Goal: Information Seeking & Learning: Learn about a topic

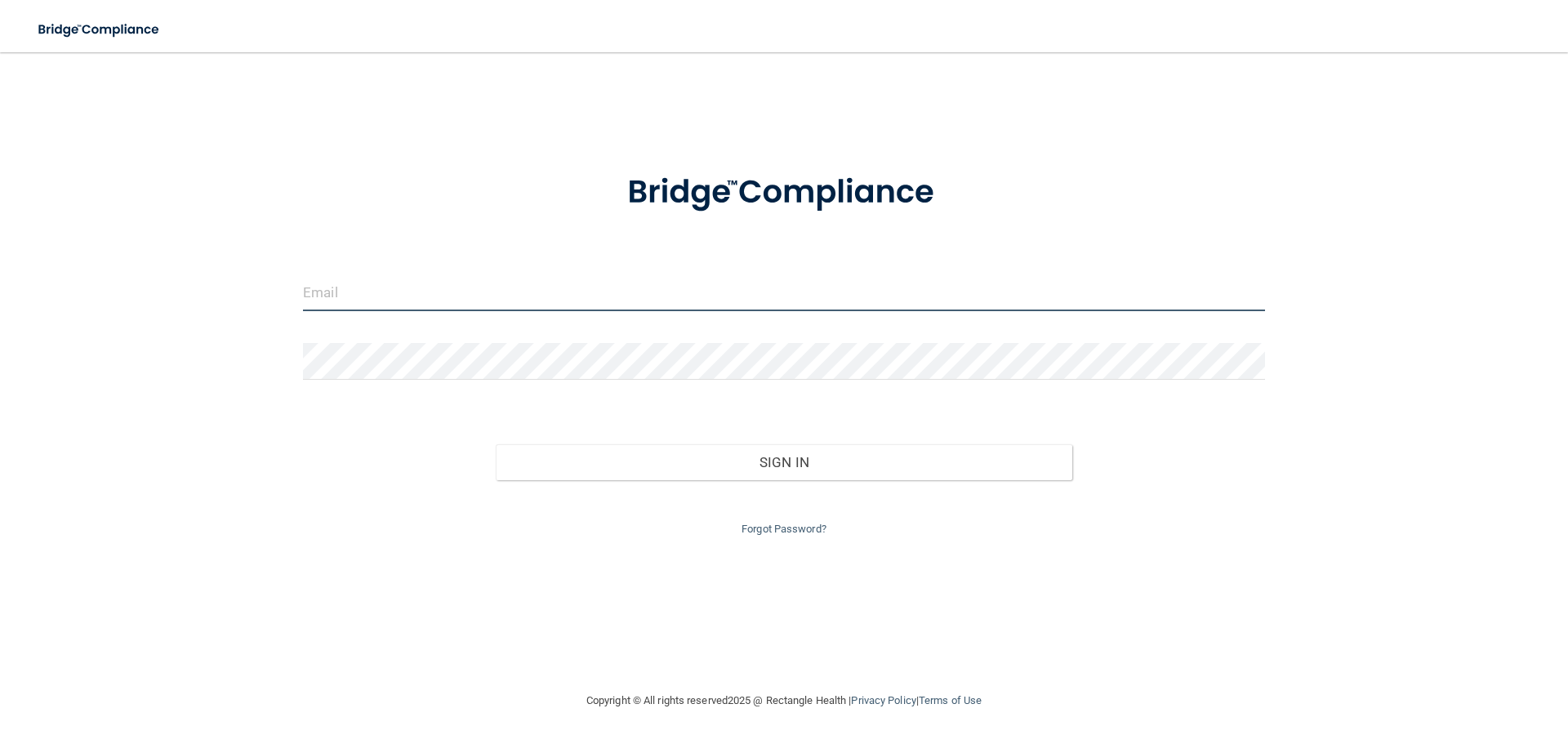
click at [381, 284] on input "email" at bounding box center [784, 292] width 963 height 37
type input "[EMAIL_ADDRESS][DOMAIN_NAME]"
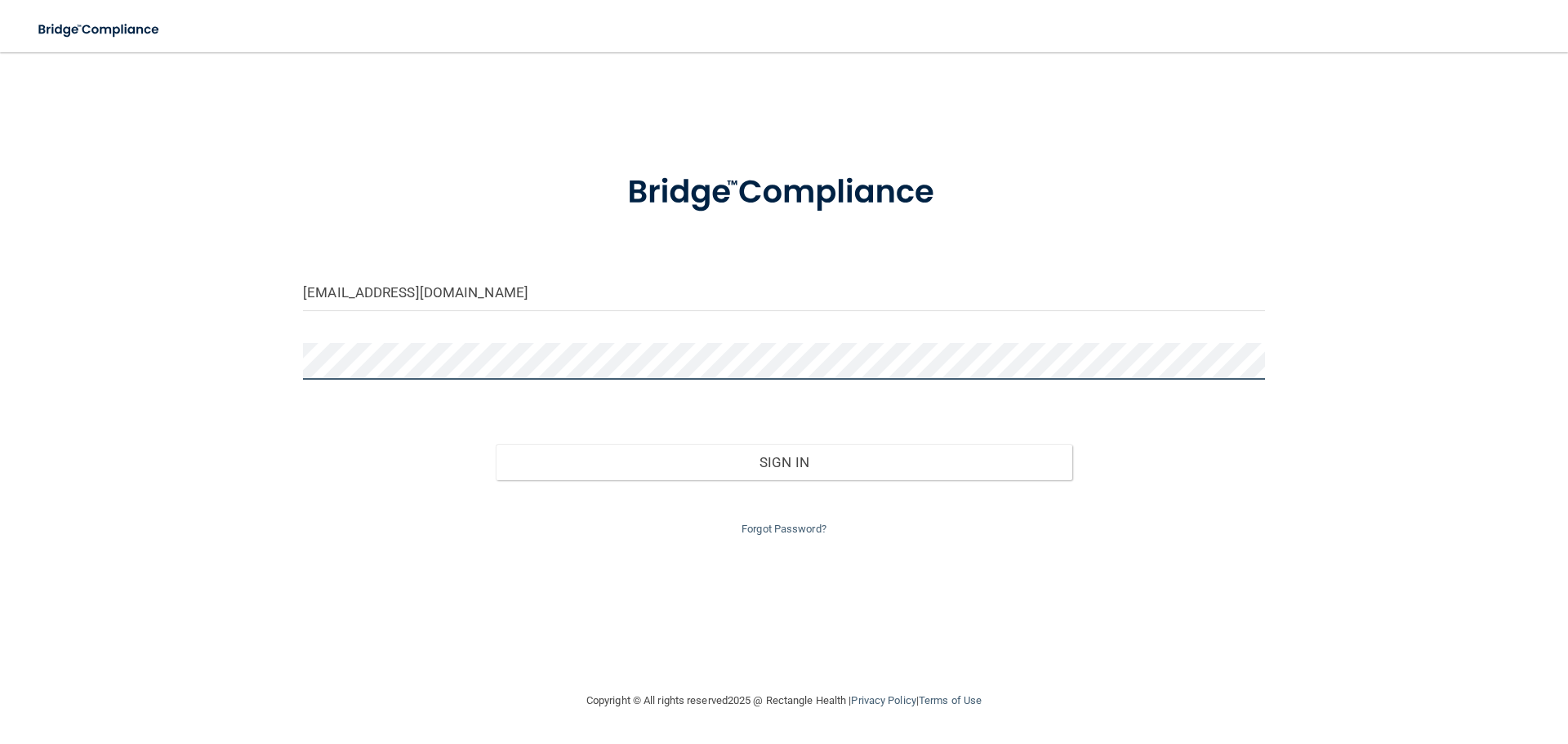
click at [496, 444] on button "Sign In" at bounding box center [784, 462] width 578 height 36
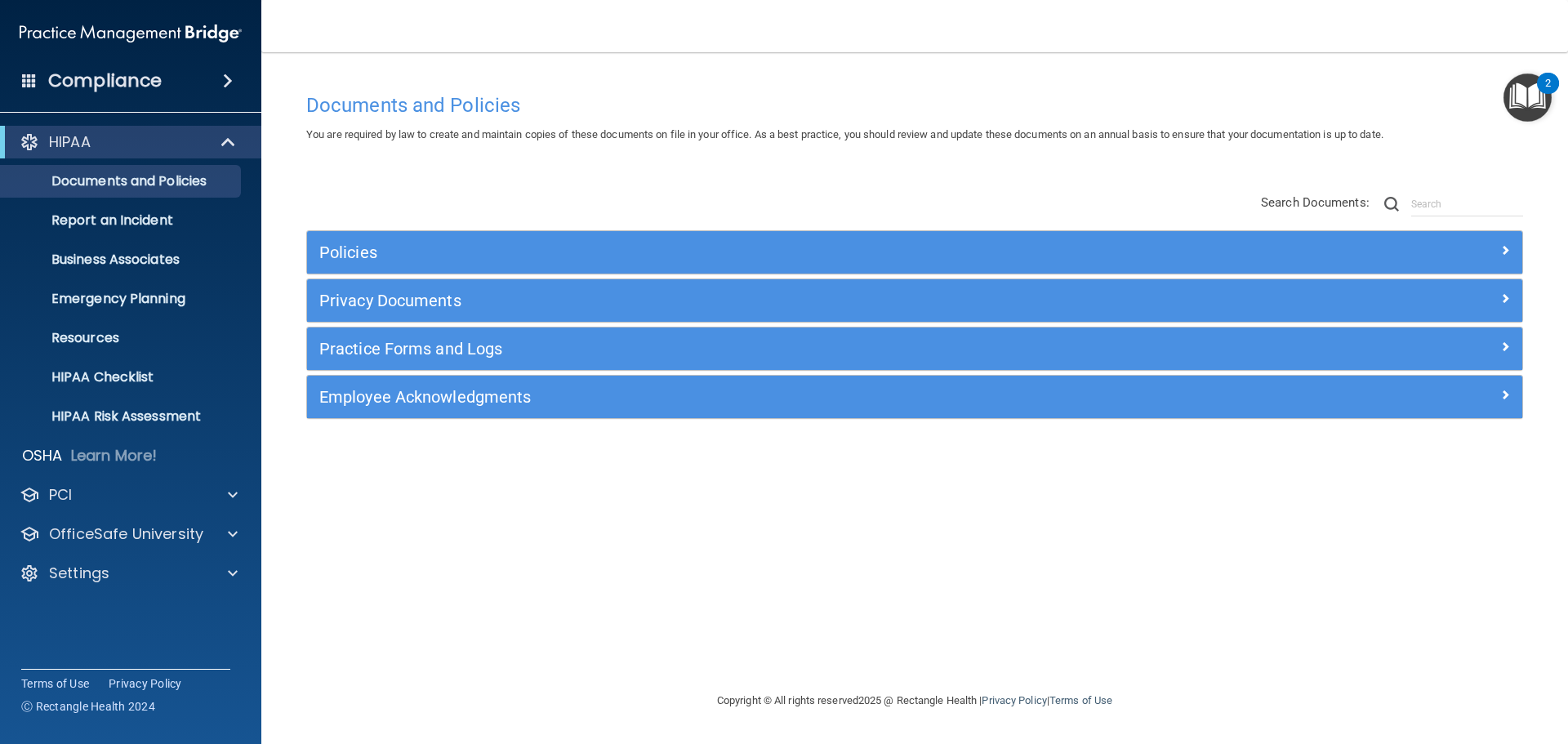
click at [397, 239] on div "Policies" at bounding box center [915, 252] width 1215 height 42
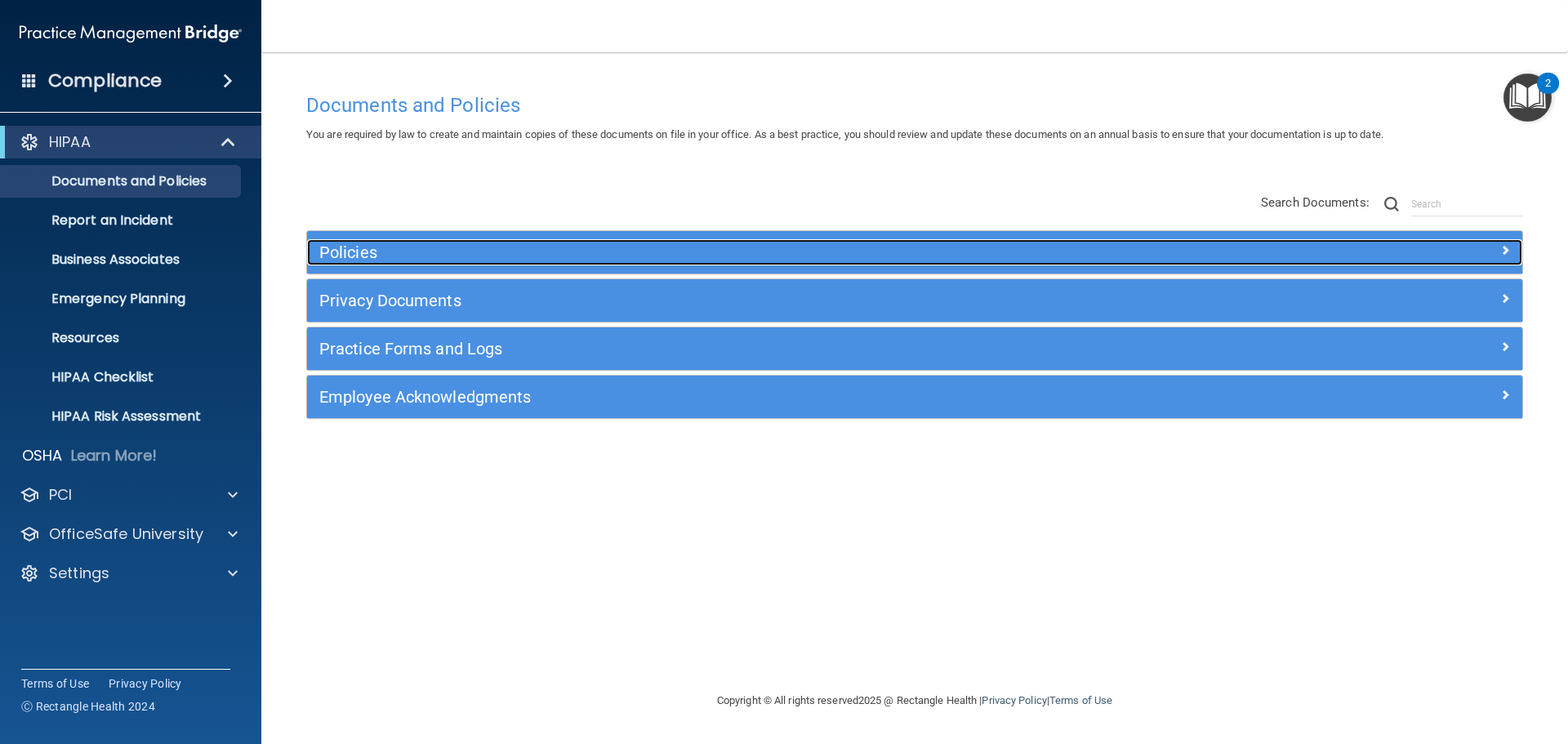
click at [397, 260] on h5 "Policies" at bounding box center [763, 252] width 887 height 18
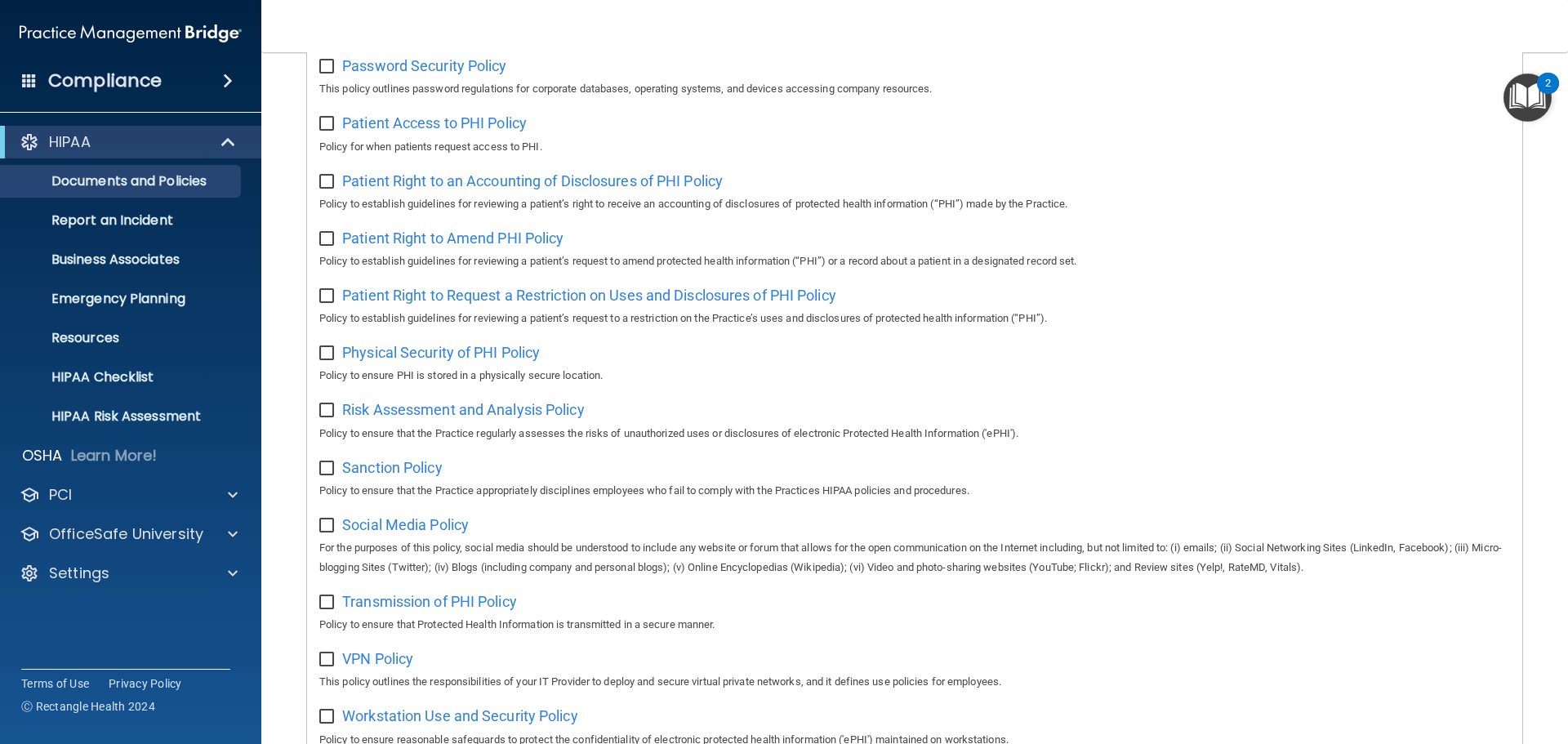
scroll to position [1062, 0]
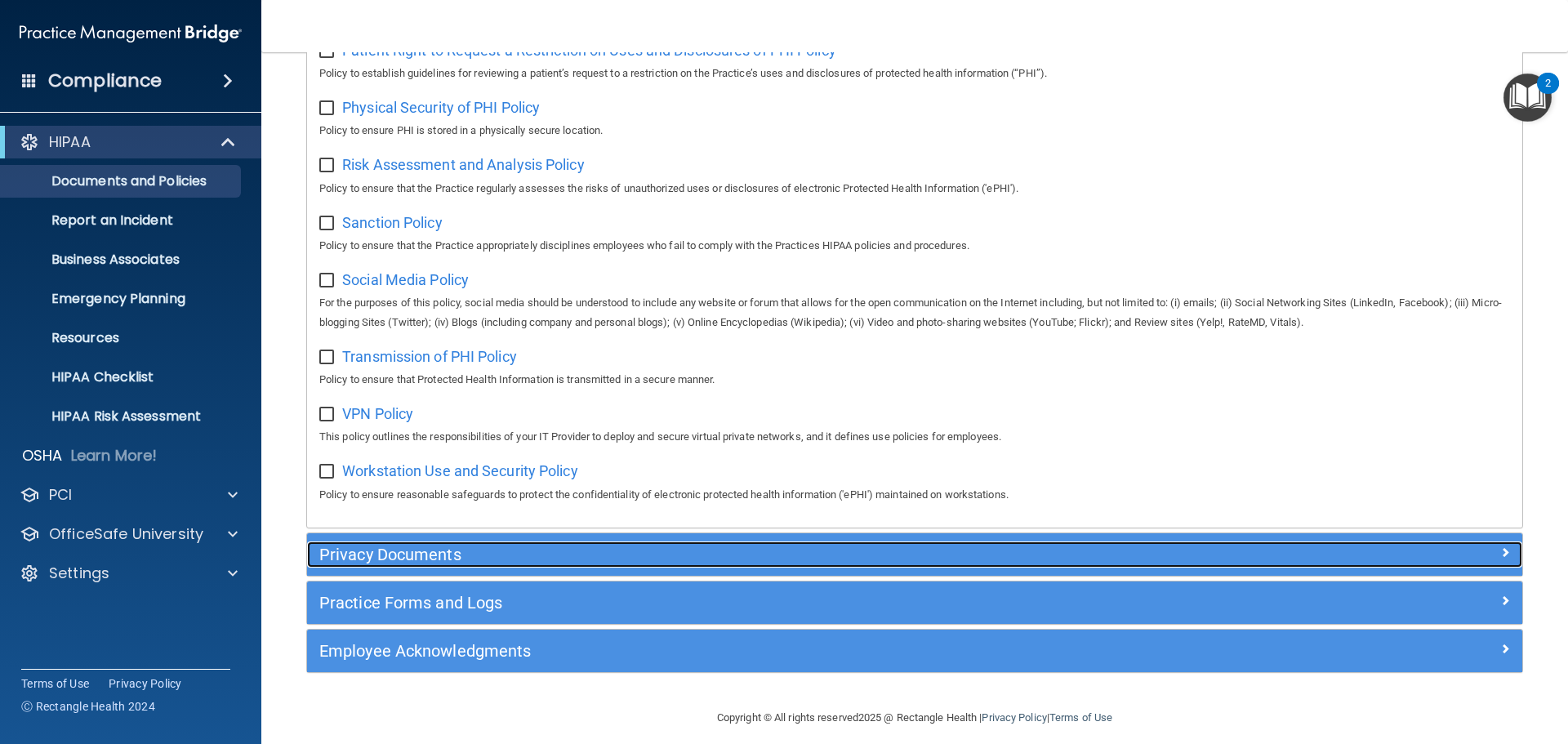
click at [461, 564] on h5 "Privacy Documents" at bounding box center [763, 554] width 887 height 18
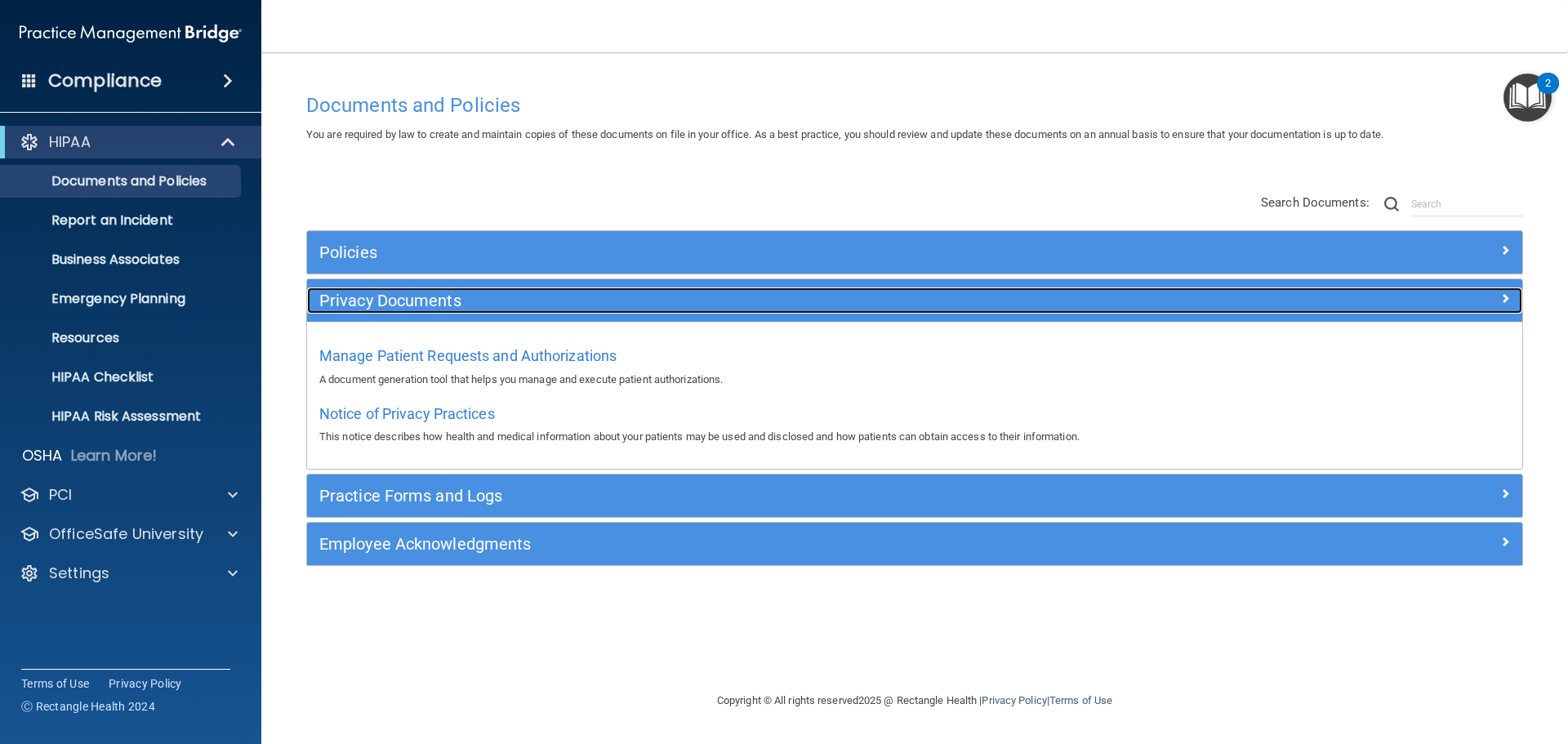
scroll to position [0, 0]
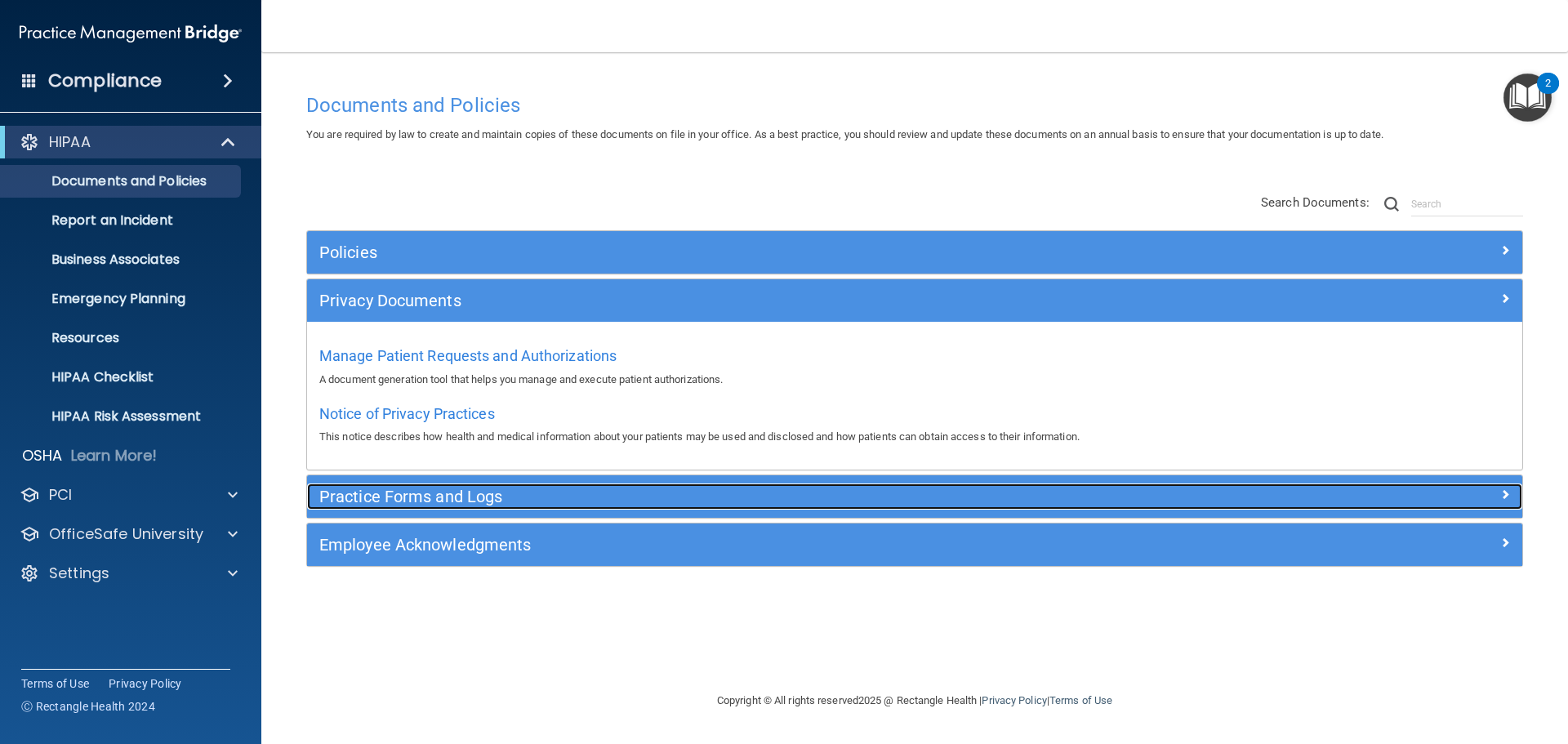
click at [430, 496] on h5 "Practice Forms and Logs" at bounding box center [763, 496] width 887 height 18
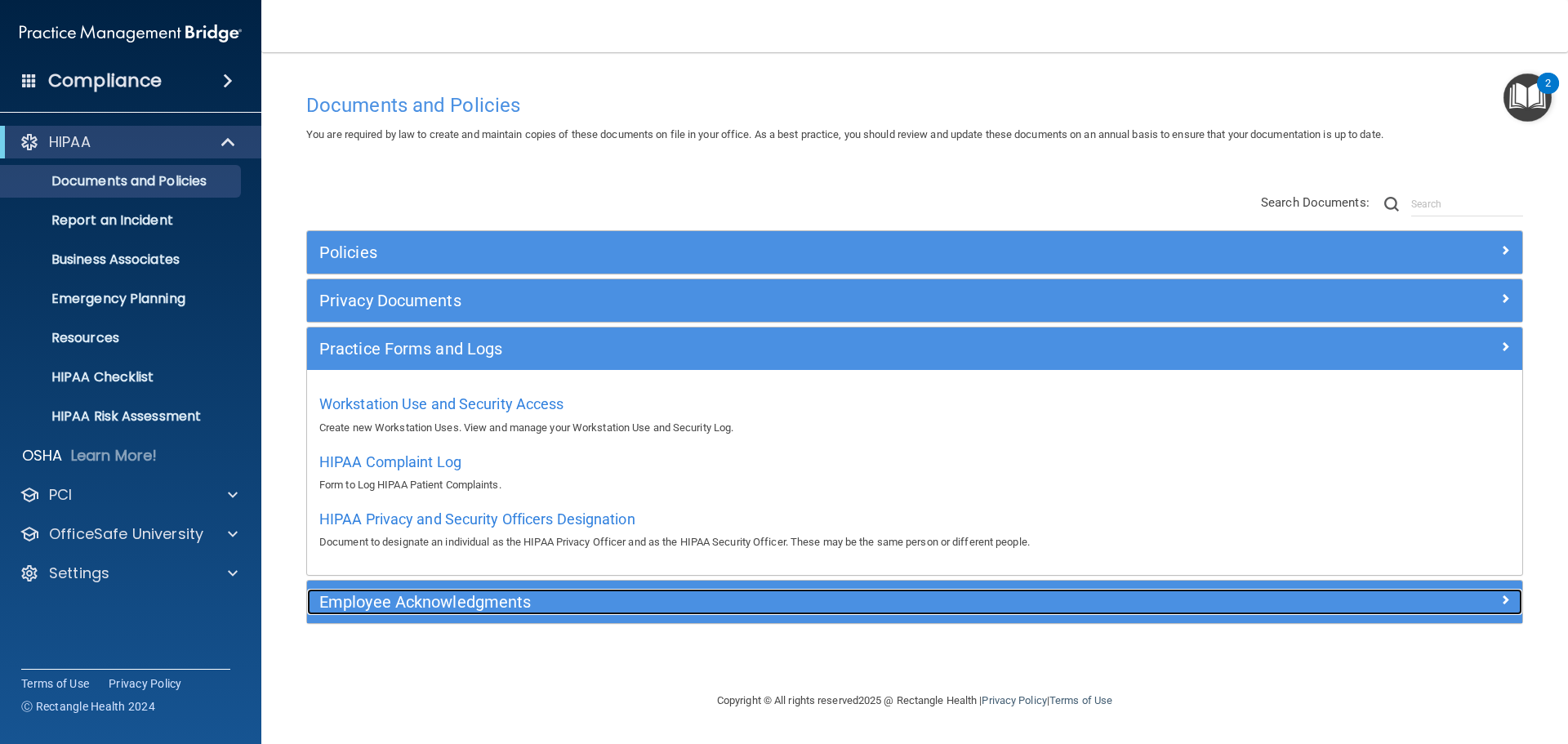
click at [437, 603] on h5 "Employee Acknowledgments" at bounding box center [763, 602] width 887 height 18
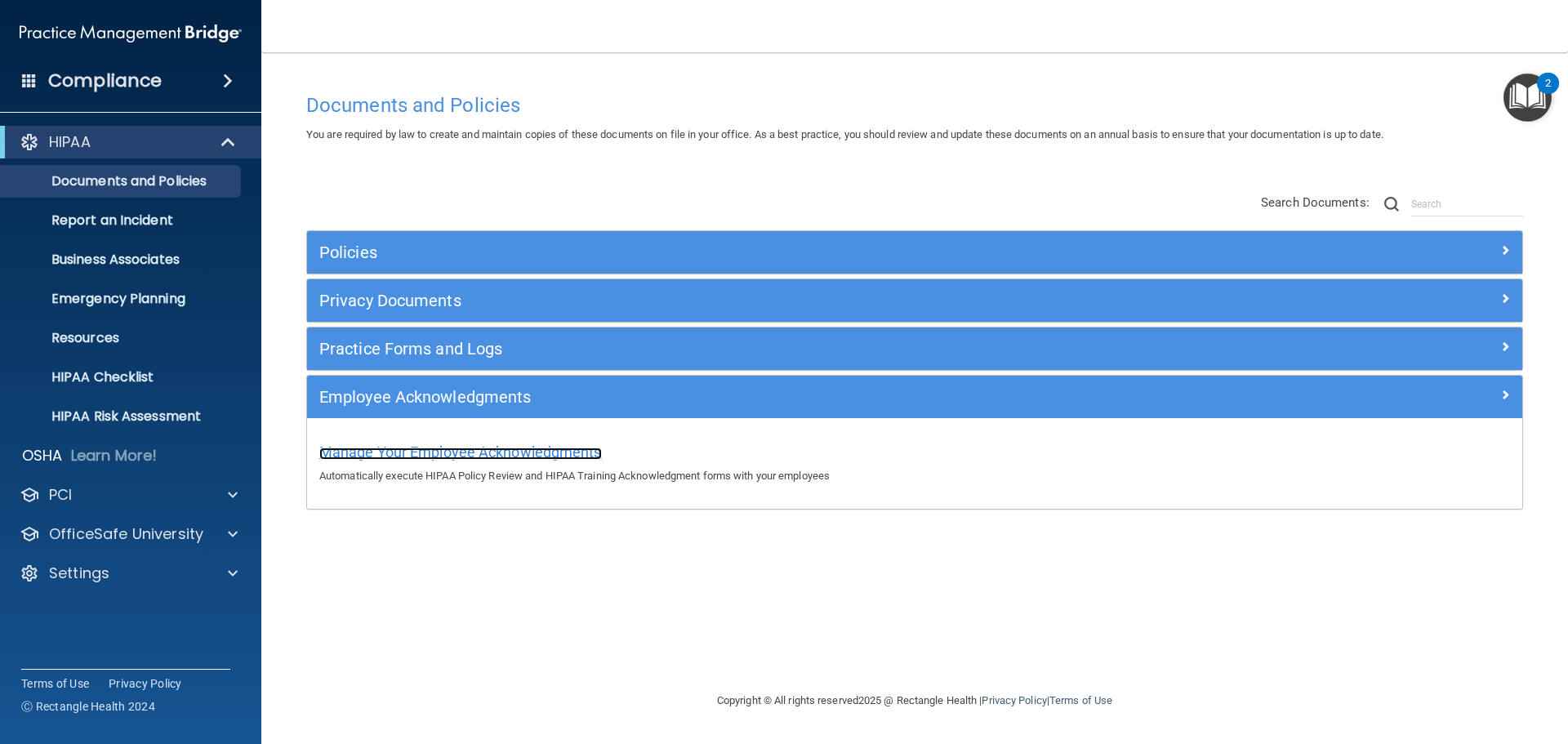
click at [433, 452] on span "Manage Your Employee Acknowledgments" at bounding box center [461, 452] width 283 height 17
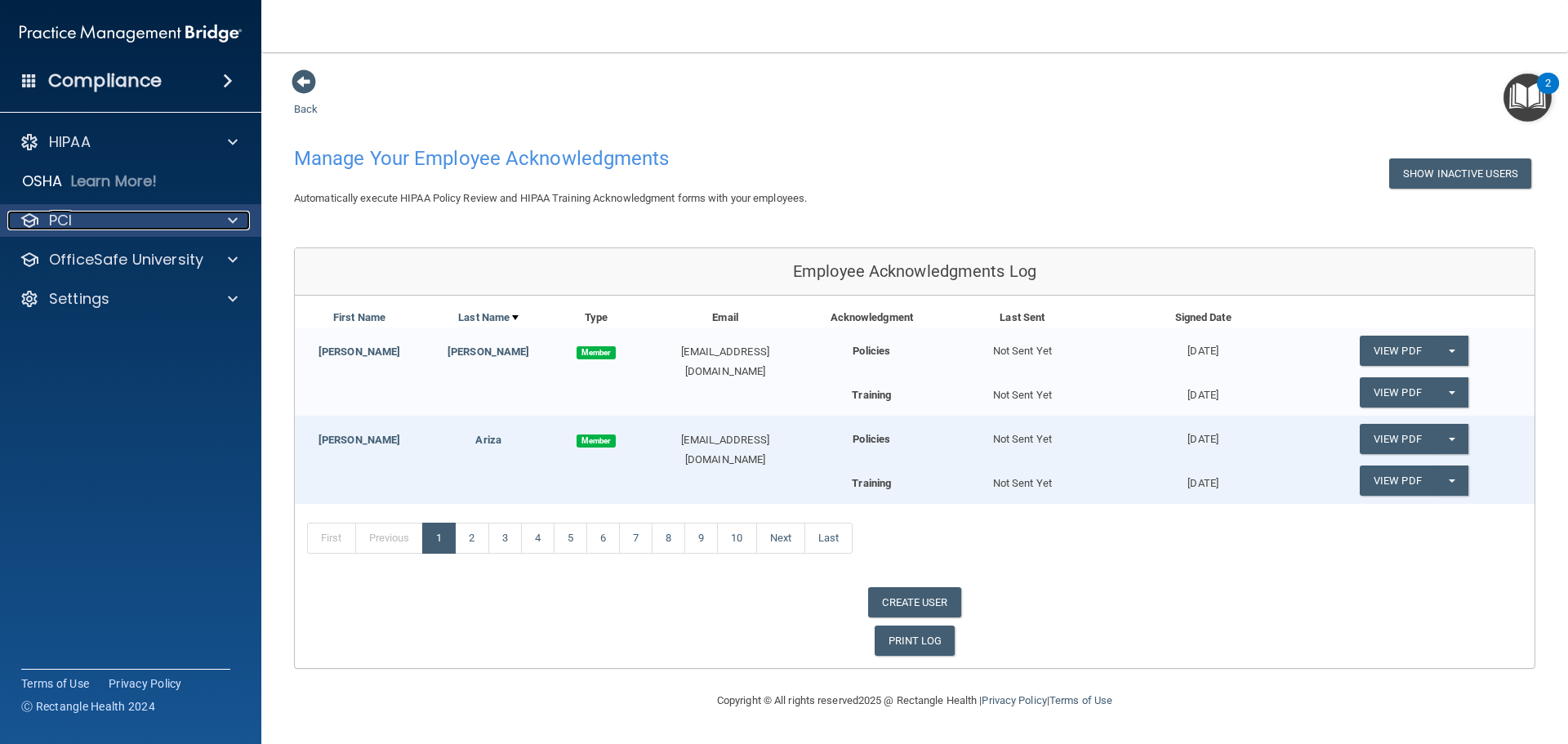
click at [236, 219] on span at bounding box center [233, 221] width 9 height 20
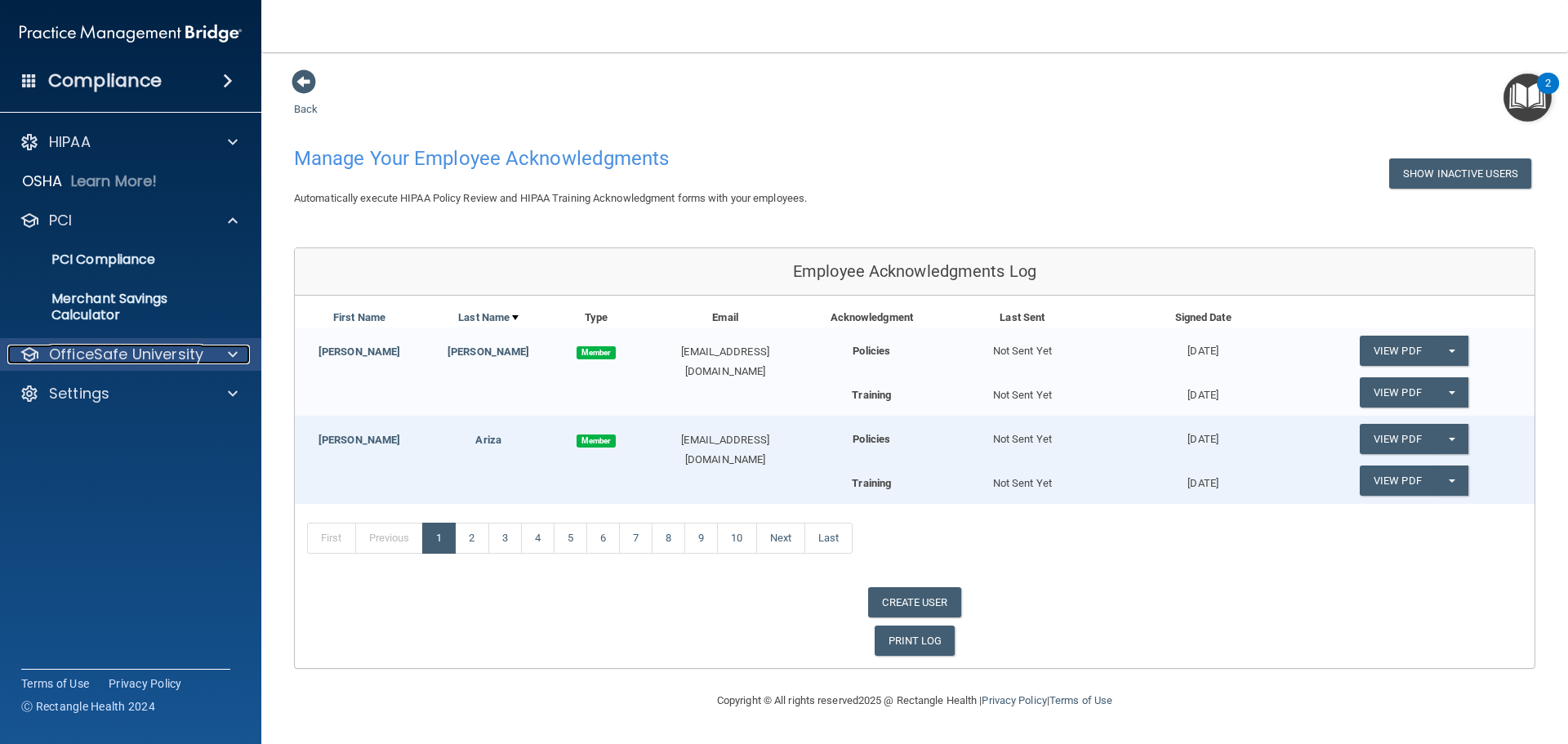
click at [200, 349] on p "OfficeSafe University" at bounding box center [126, 355] width 155 height 20
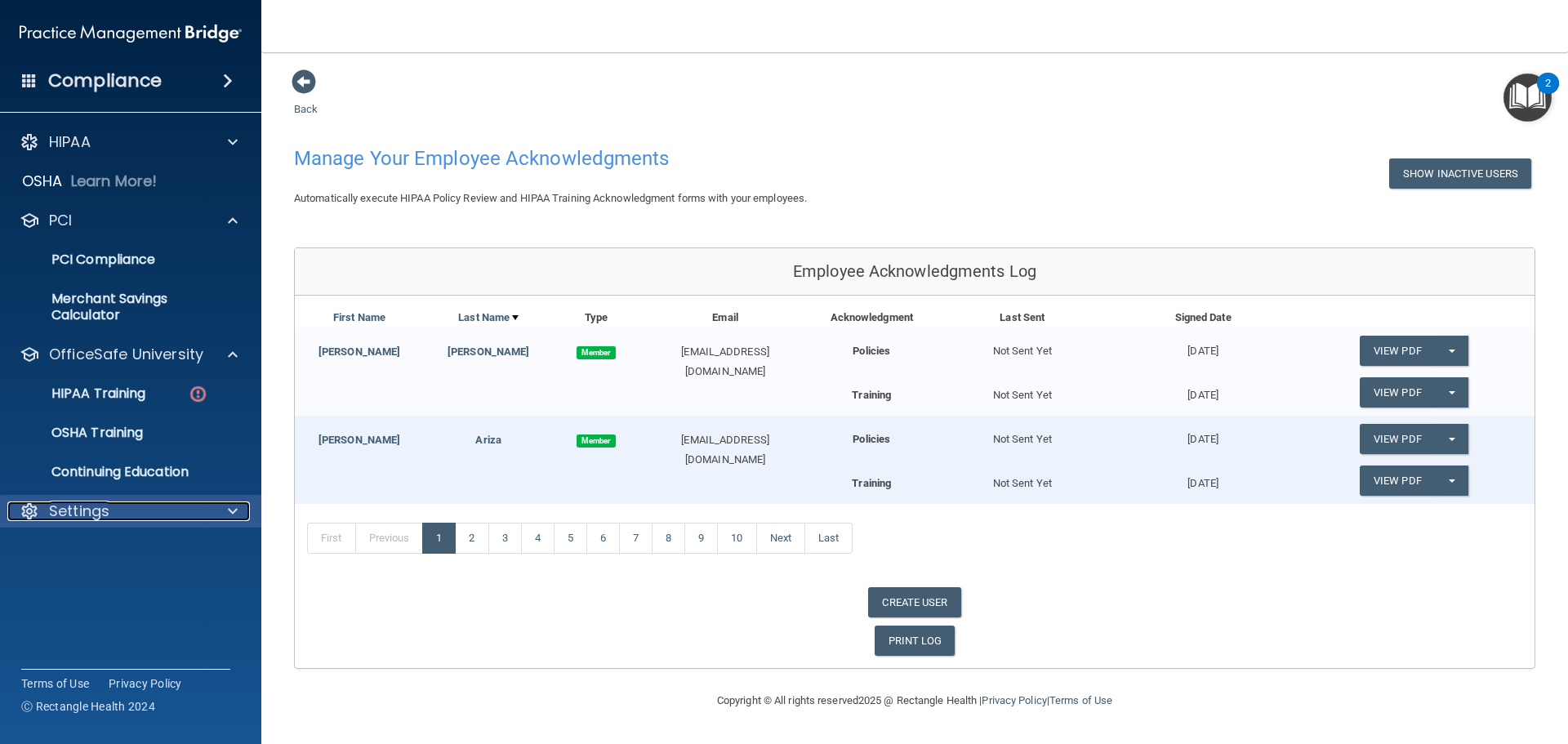
click at [117, 510] on div "Settings" at bounding box center [108, 511] width 203 height 20
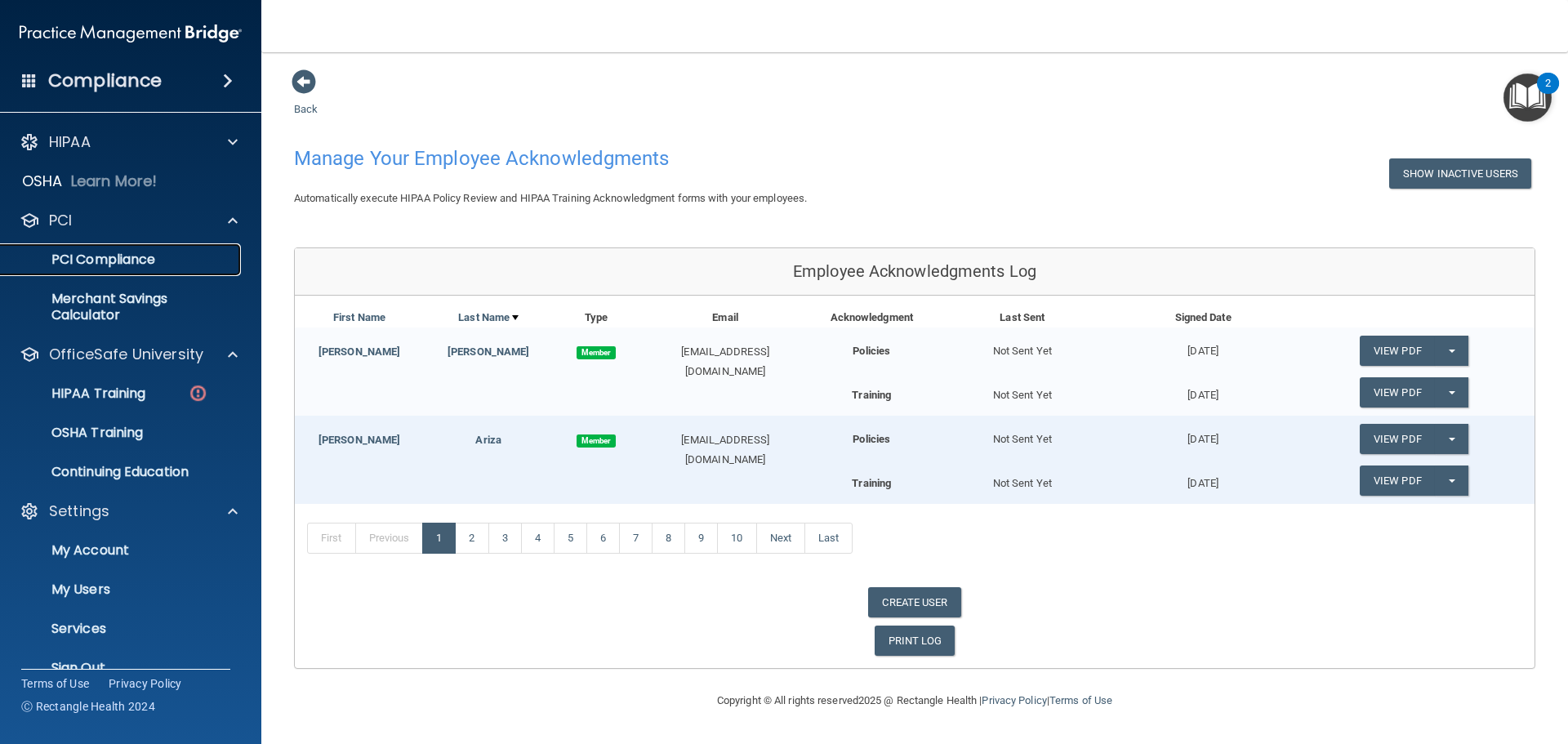
click at [107, 255] on p "PCI Compliance" at bounding box center [122, 259] width 223 height 16
click at [86, 306] on p "Merchant Savings Calculator" at bounding box center [122, 306] width 223 height 33
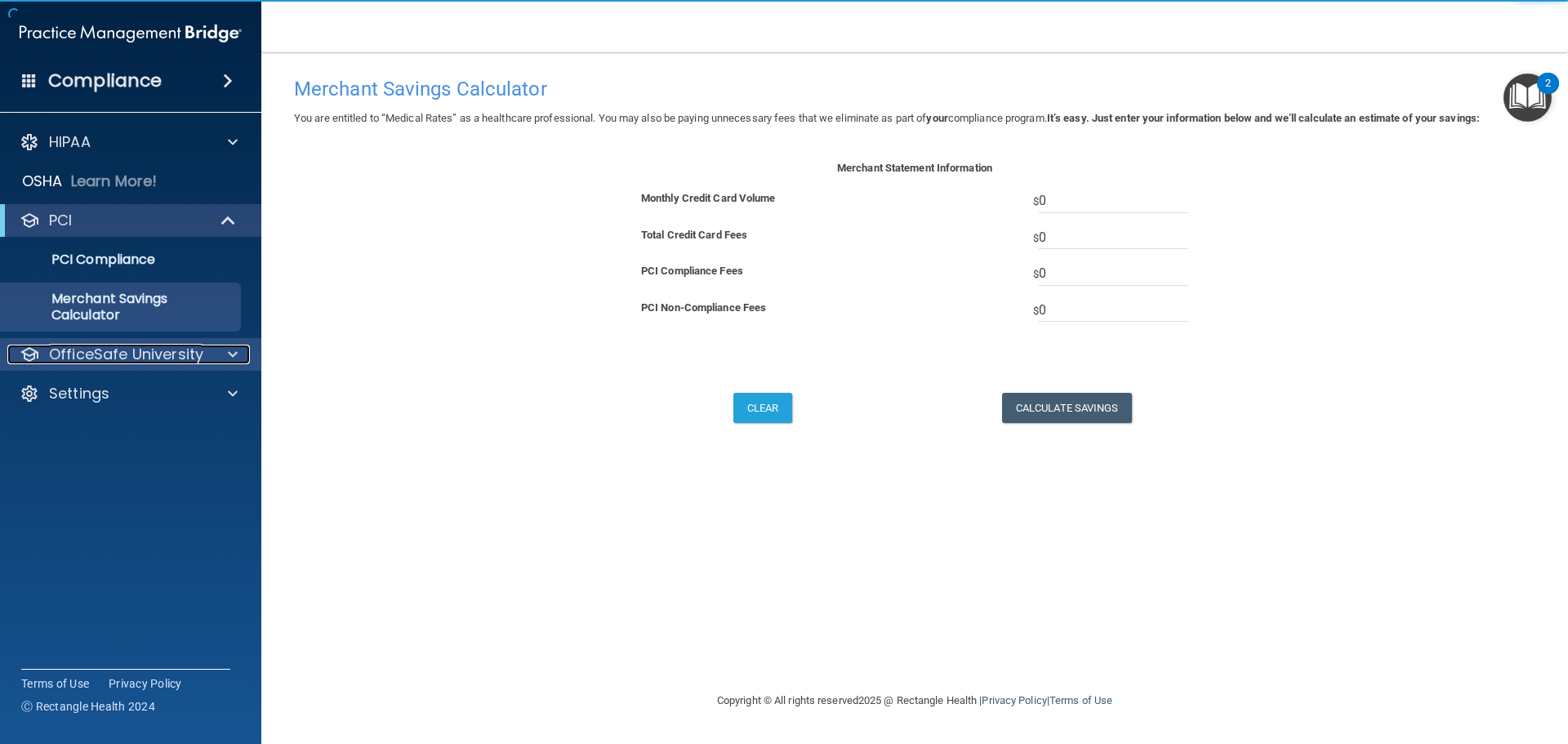
click at [113, 352] on p "OfficeSafe University" at bounding box center [126, 355] width 155 height 20
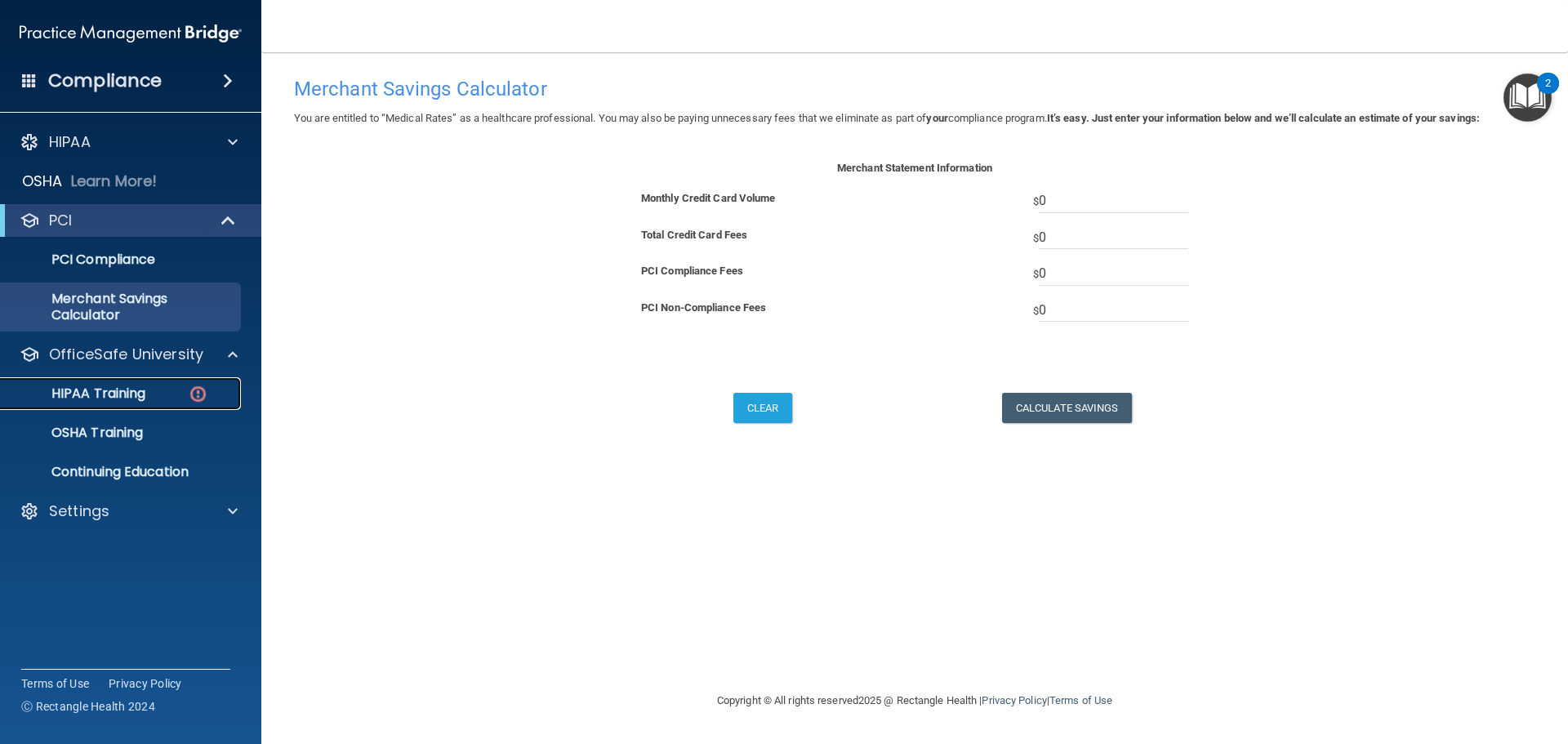
click at [107, 397] on p "HIPAA Training" at bounding box center [77, 393] width 135 height 16
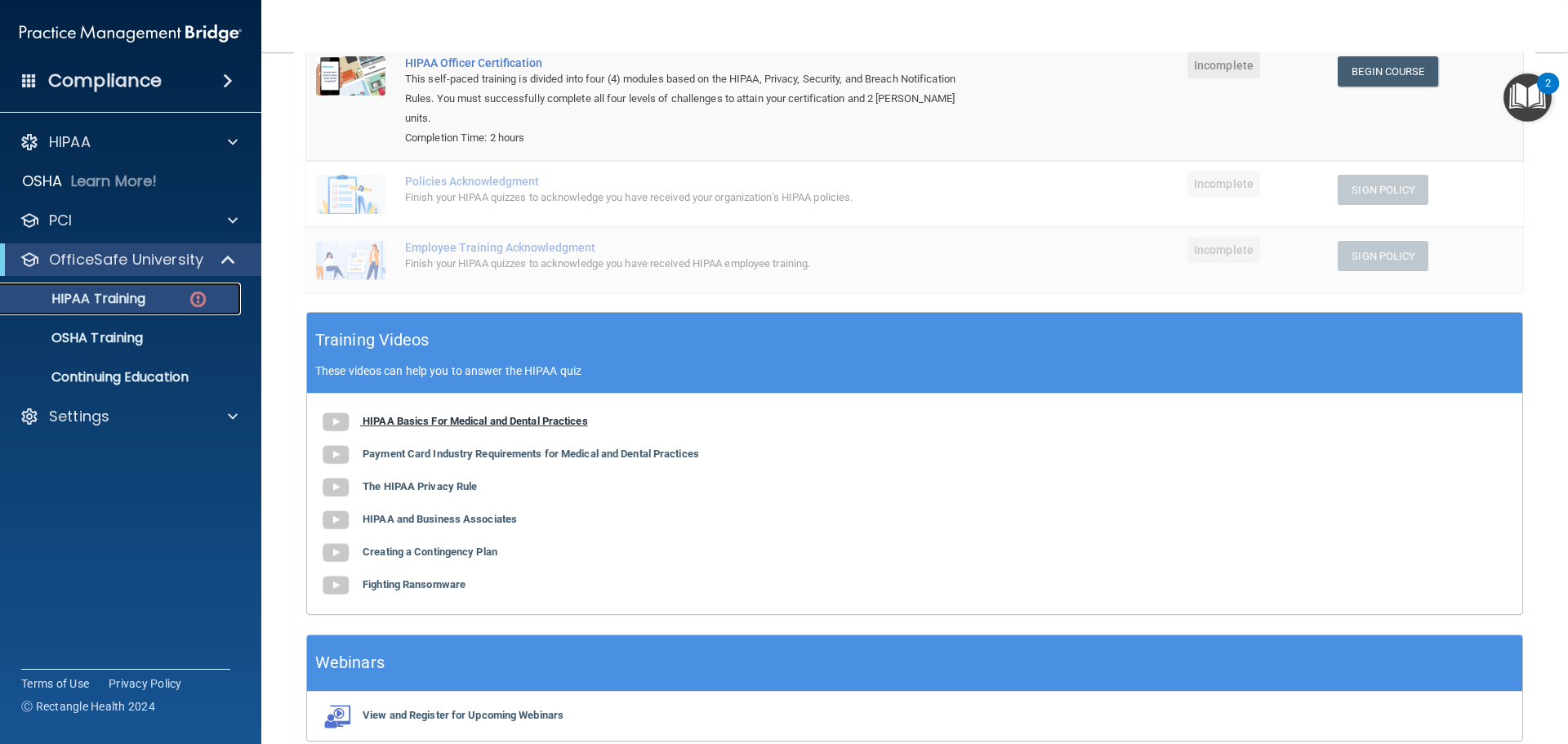
scroll to position [82, 0]
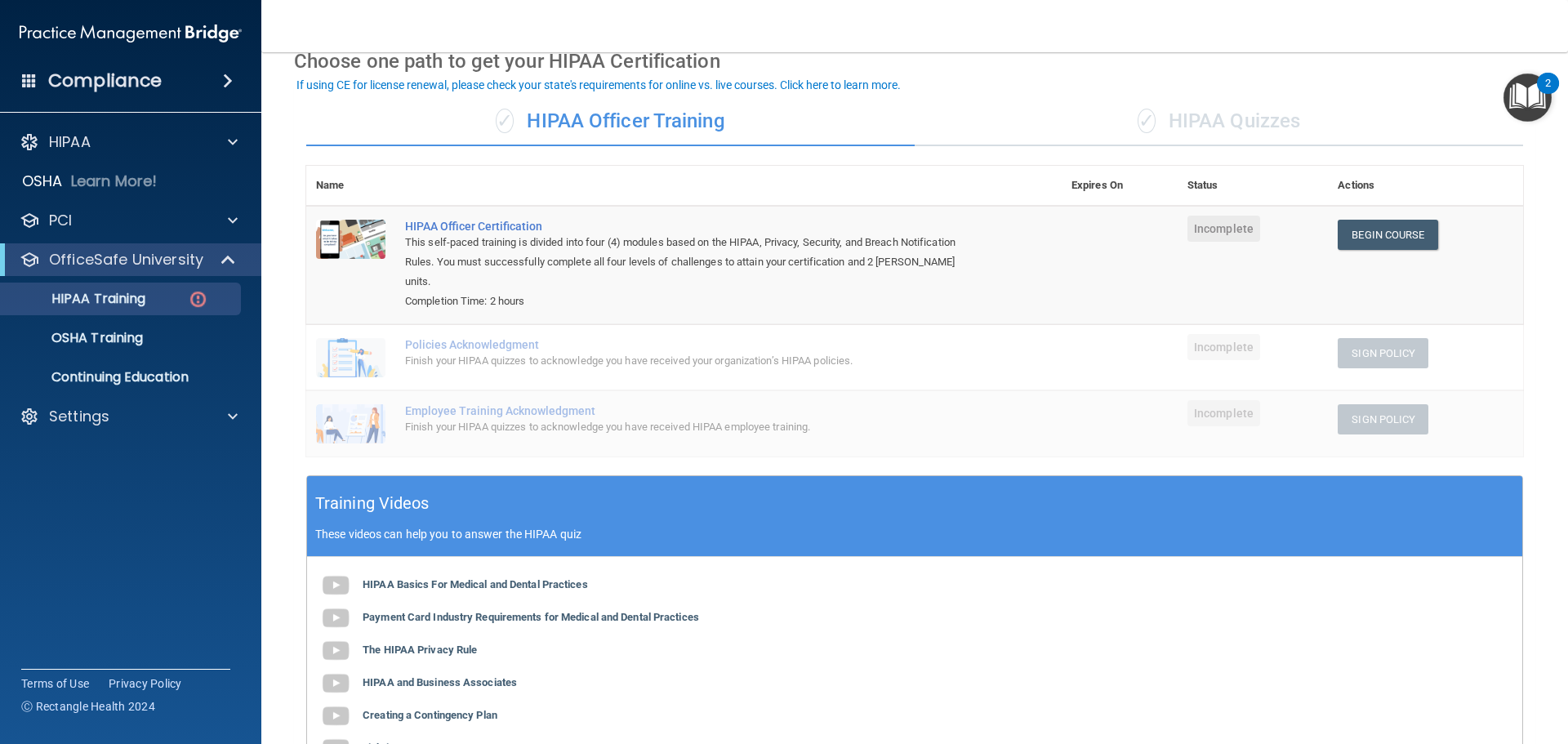
click at [461, 352] on div "Finish your HIPAA quizzes to acknowledge you have received your organization’s …" at bounding box center [693, 361] width 575 height 20
click at [449, 390] on td "Employee Training Acknowledgment Finish your HIPAA quizzes to acknowledge you h…" at bounding box center [728, 423] width 667 height 66
click at [150, 432] on div "Settings" at bounding box center [131, 417] width 262 height 33
click at [147, 421] on div "Settings" at bounding box center [108, 416] width 203 height 20
click at [113, 158] on div "HIPAA Documents and Policies Report an Incident Business Associates Emergency P…" at bounding box center [131, 360] width 262 height 484
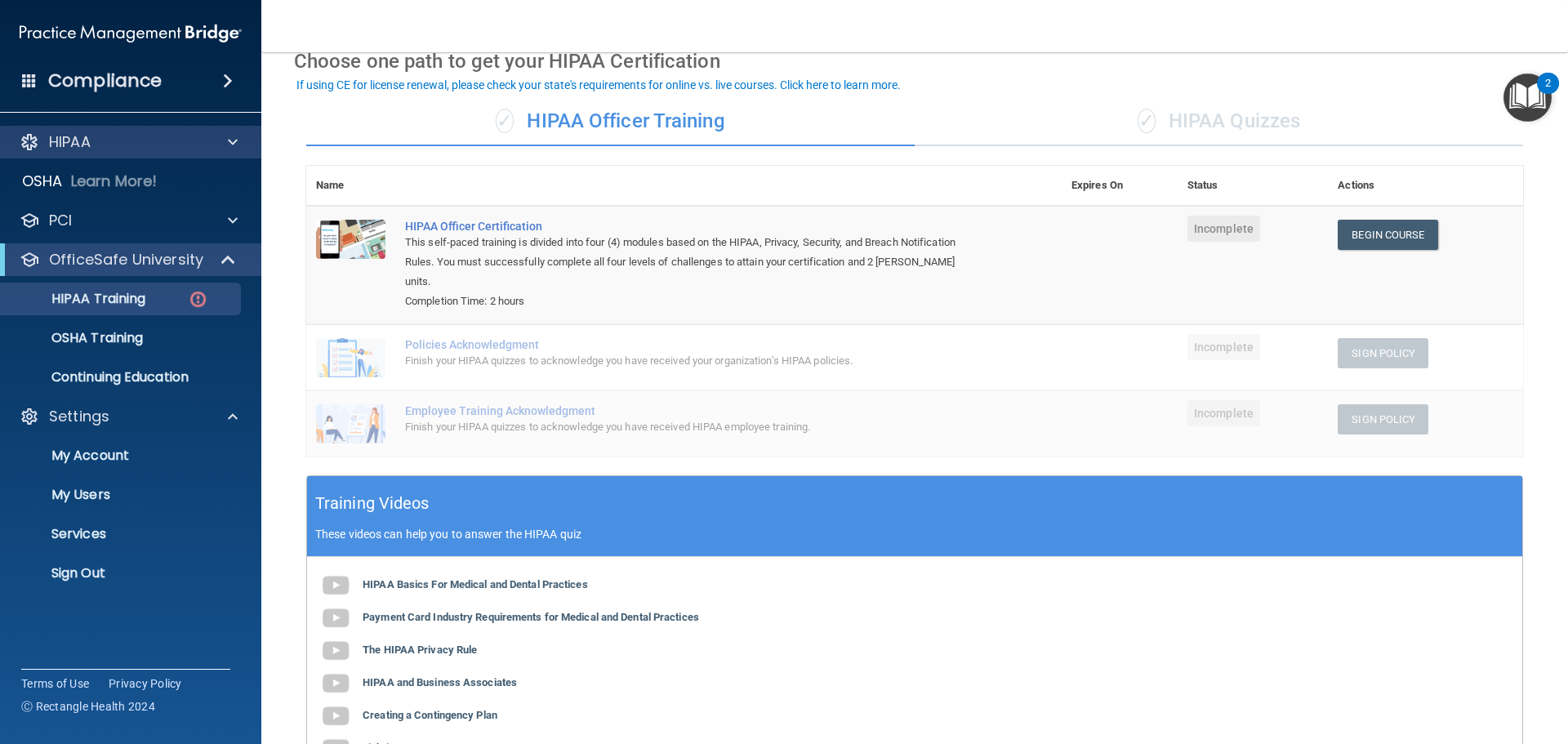
click at [113, 128] on div "HIPAA" at bounding box center [131, 141] width 262 height 33
click at [229, 141] on span at bounding box center [233, 141] width 9 height 20
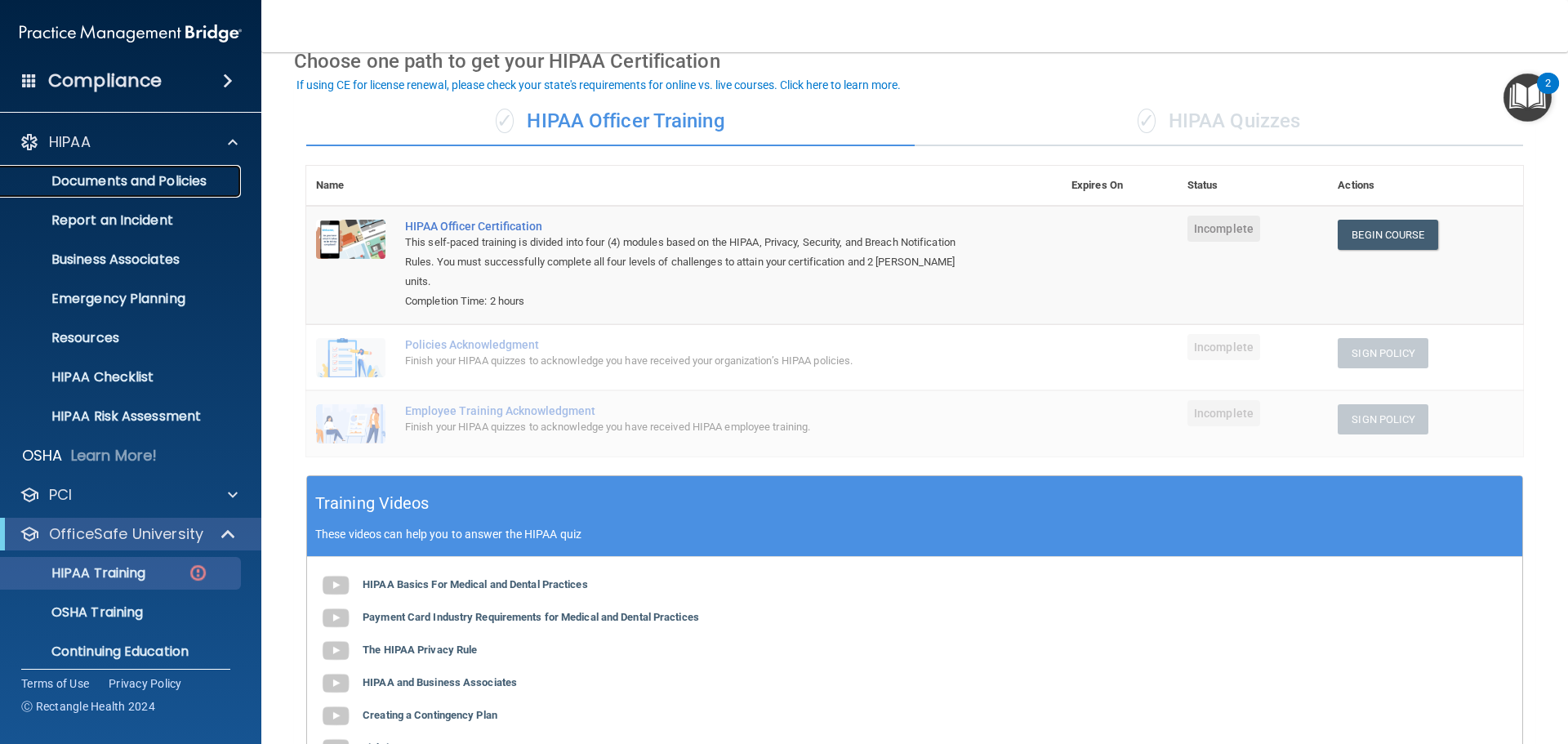
click at [202, 174] on p "Documents and Policies" at bounding box center [122, 181] width 223 height 16
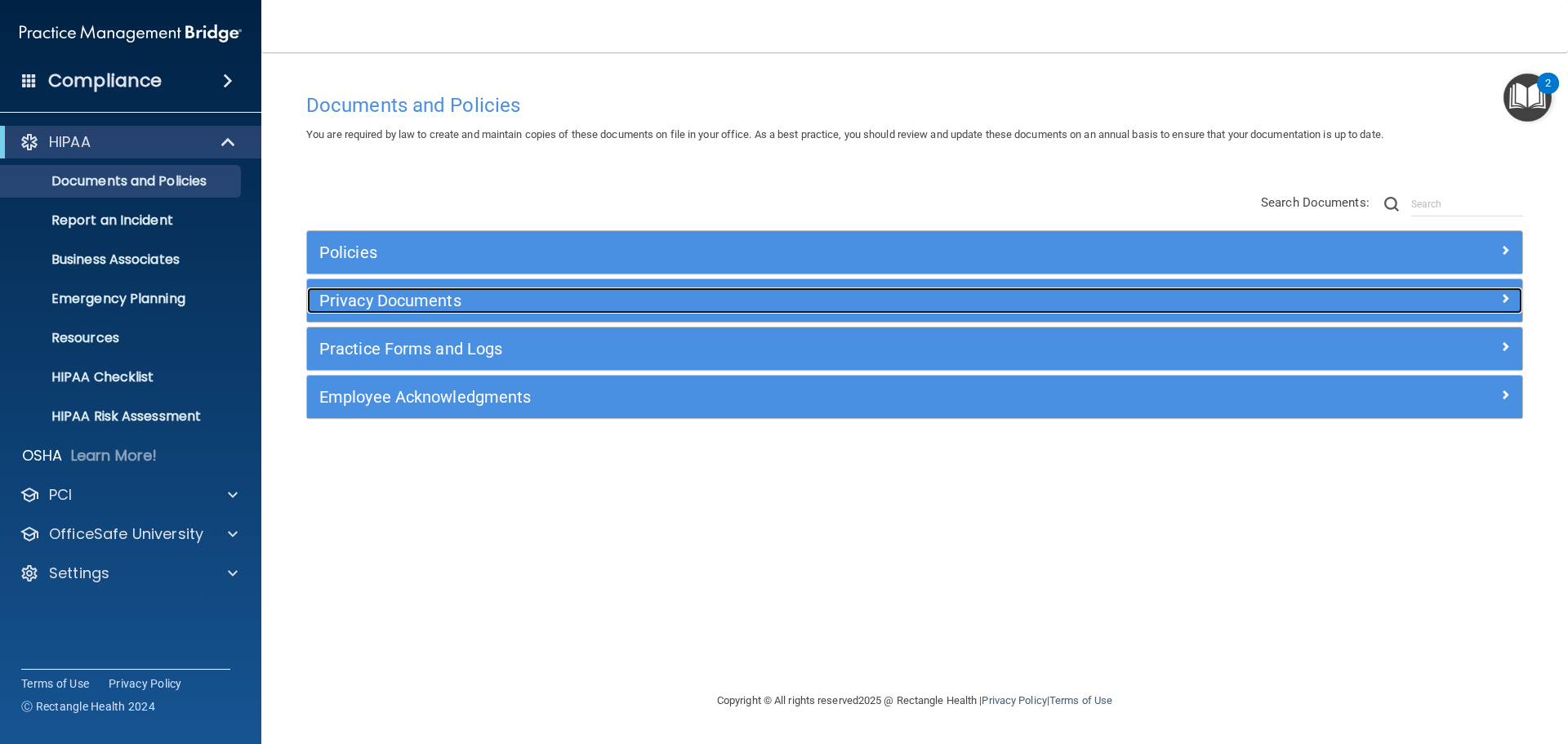
click at [419, 296] on h5 "Privacy Documents" at bounding box center [763, 300] width 887 height 18
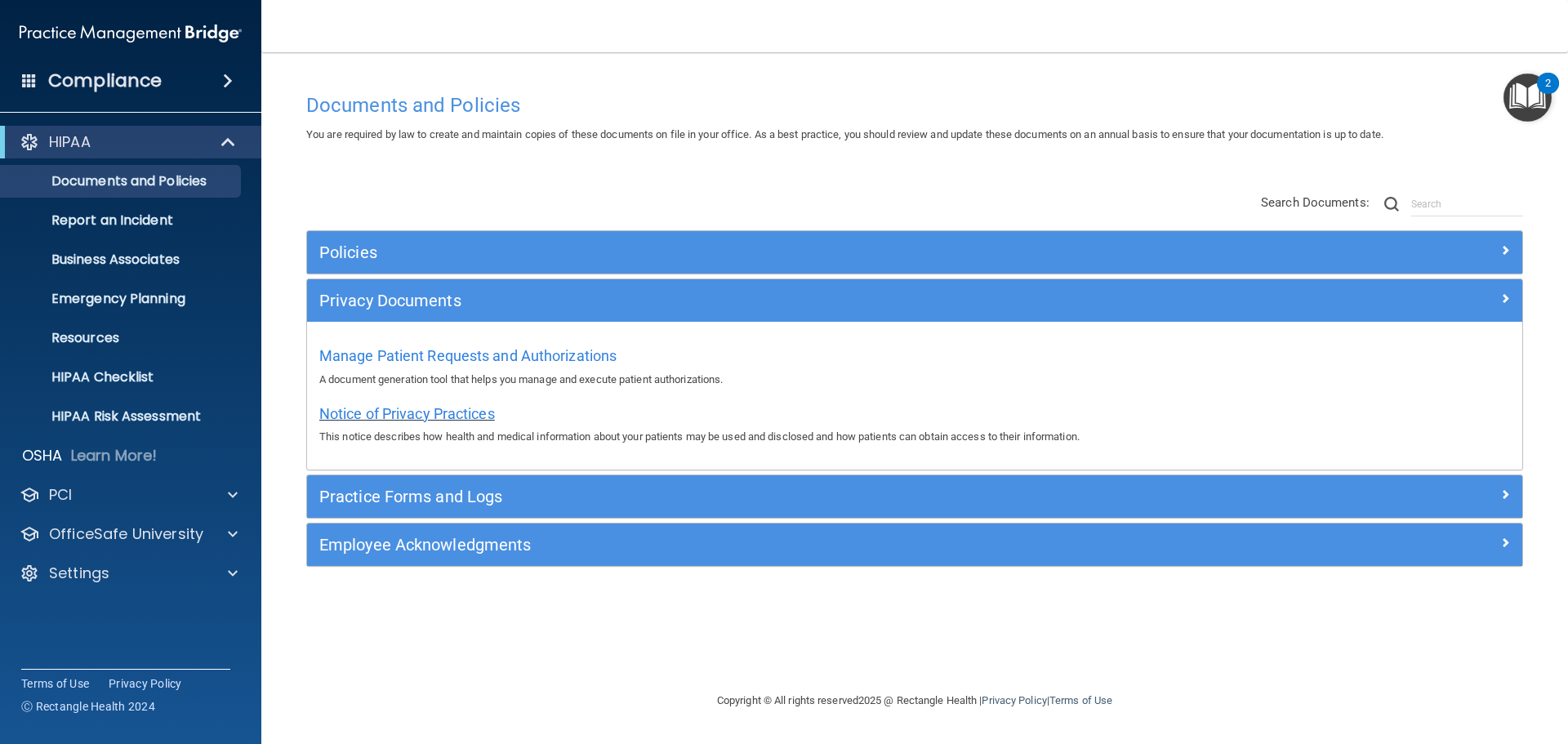
click at [430, 419] on span "Notice of Privacy Practices" at bounding box center [407, 414] width 175 height 17
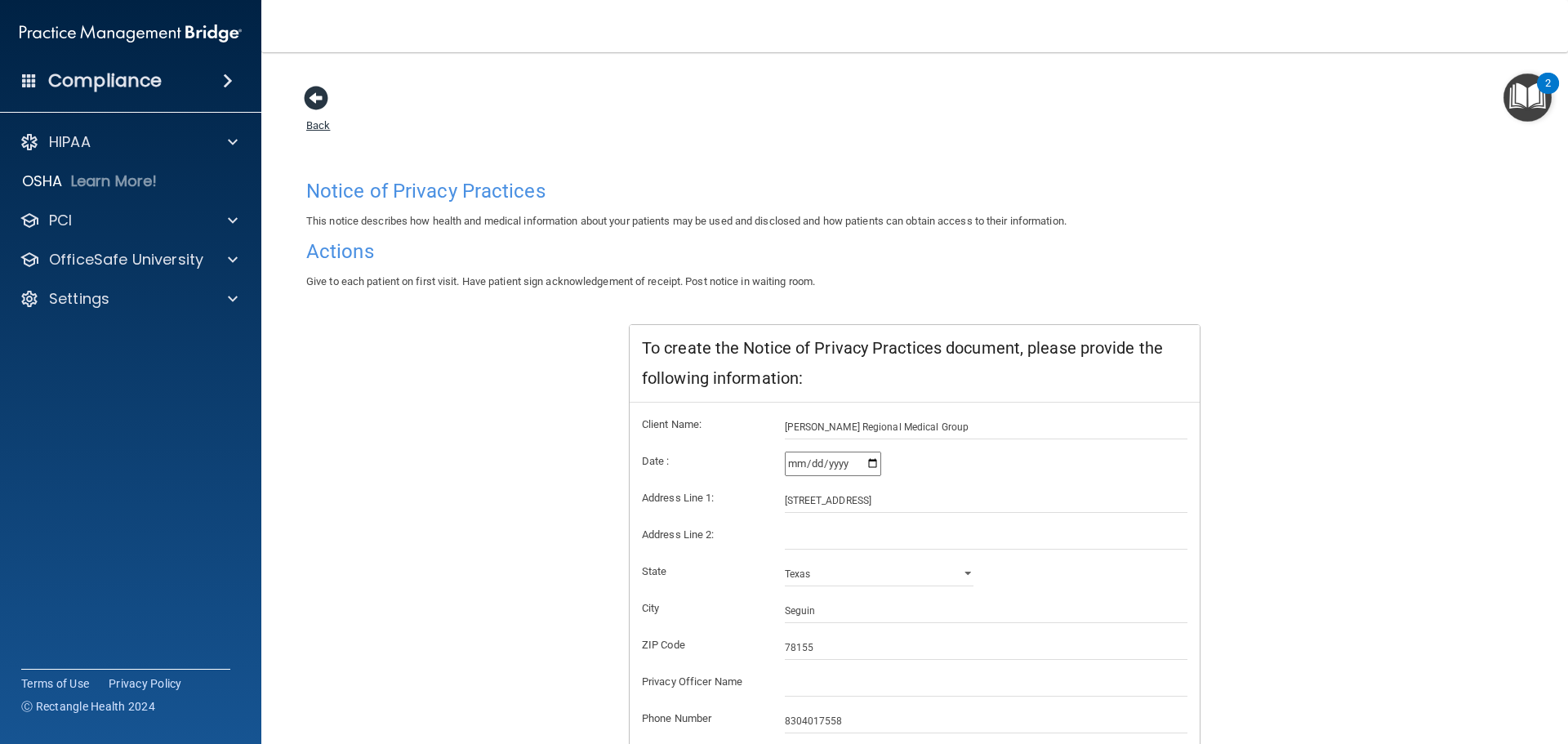
click at [334, 99] on div "Back Notice of Privacy Practices This notice describes how health and medical i…" at bounding box center [915, 471] width 1242 height 773
click at [300, 97] on div "Back Notice of Privacy Practices This notice describes how health and medical i…" at bounding box center [915, 471] width 1242 height 773
click at [322, 110] on span at bounding box center [316, 98] width 25 height 25
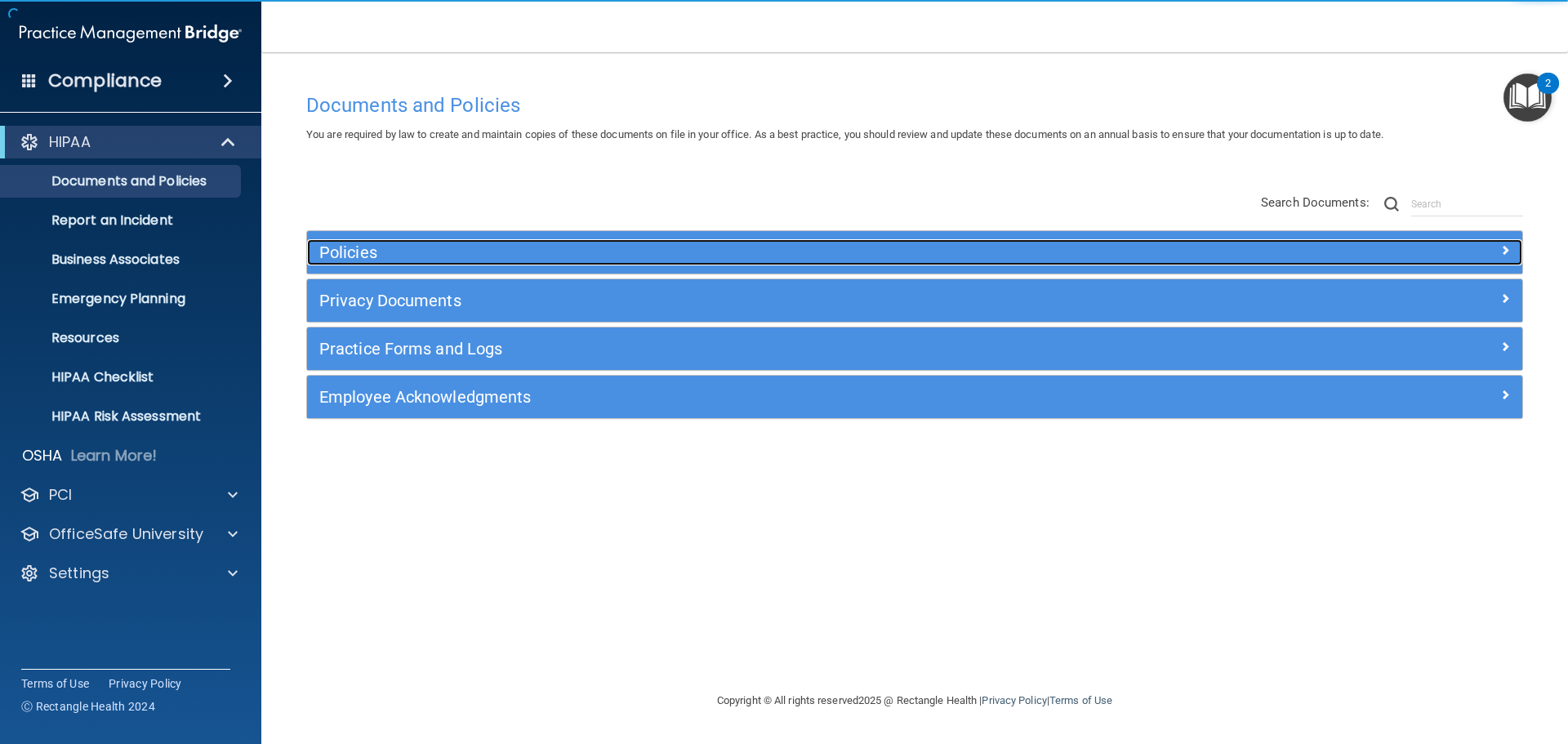
click at [356, 244] on h5 "Policies" at bounding box center [763, 252] width 887 height 18
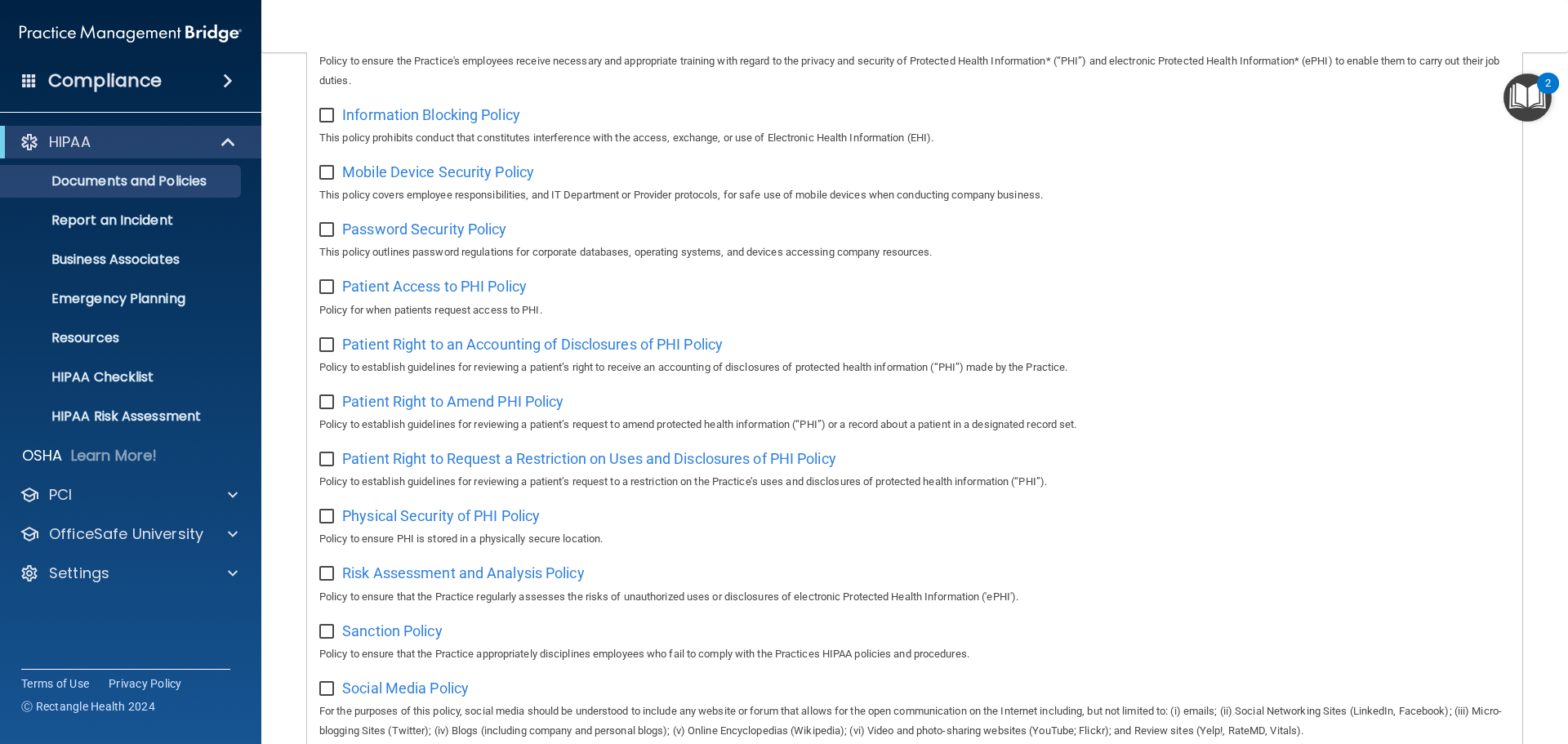
scroll to position [1092, 0]
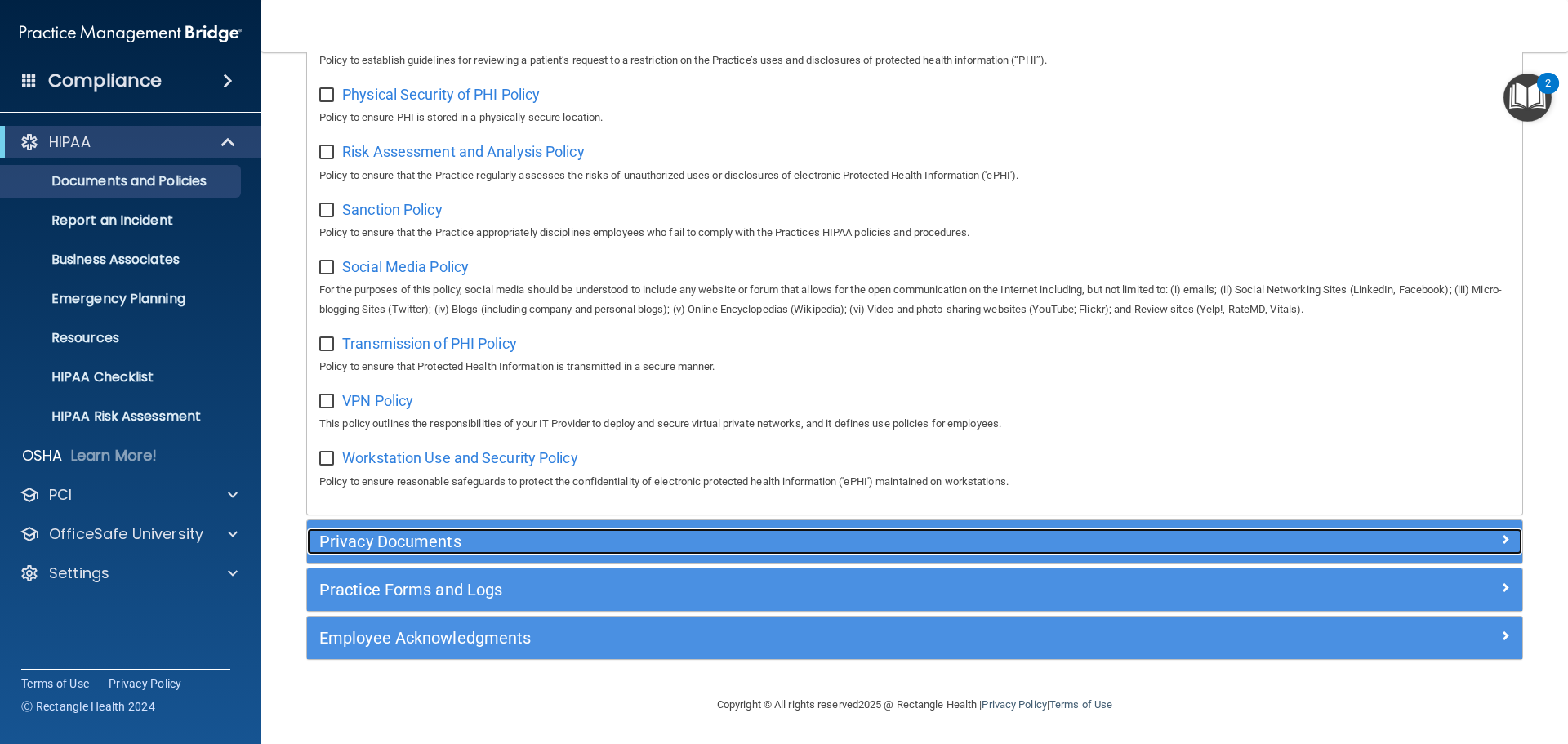
click at [388, 549] on h5 "Privacy Documents" at bounding box center [763, 541] width 887 height 18
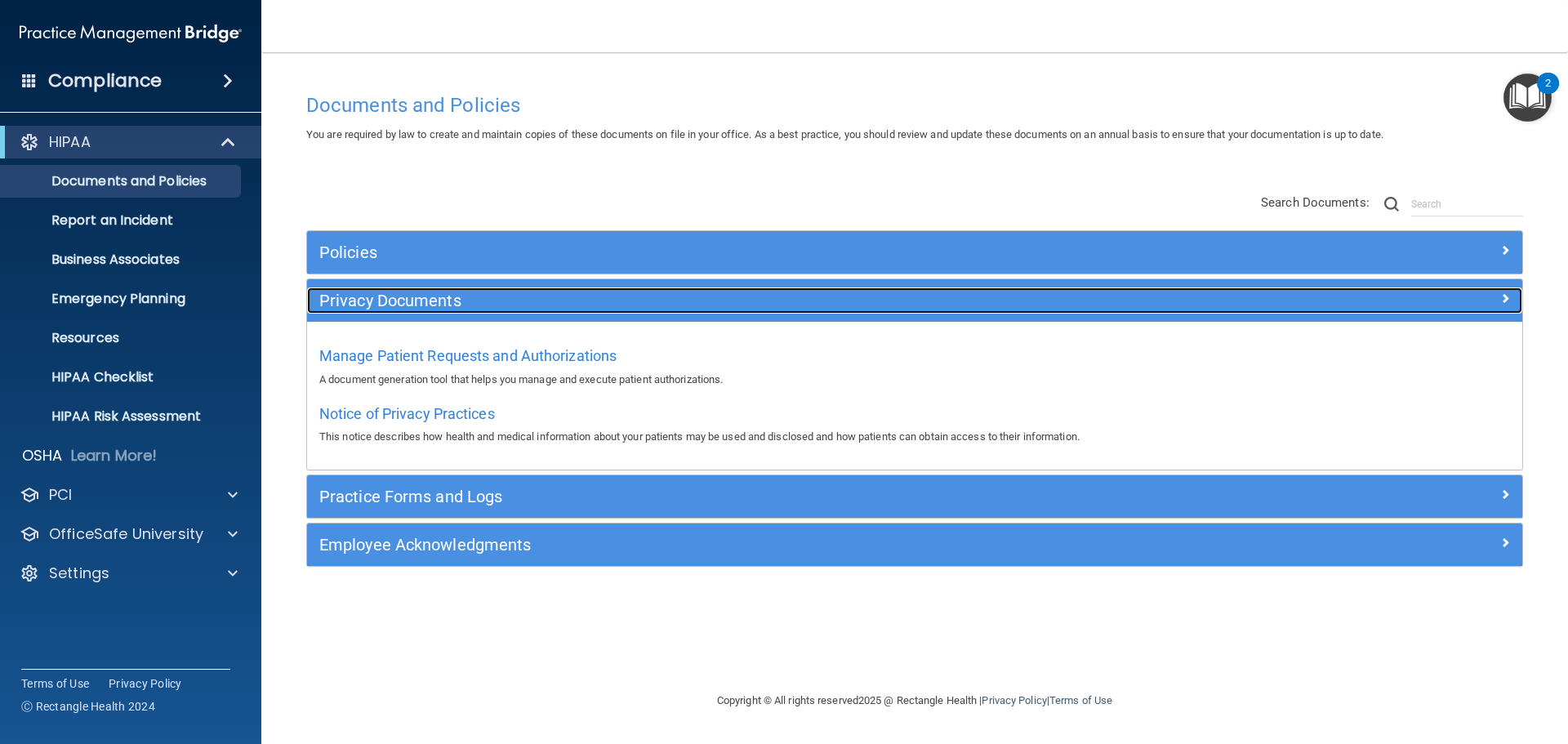
scroll to position [0, 0]
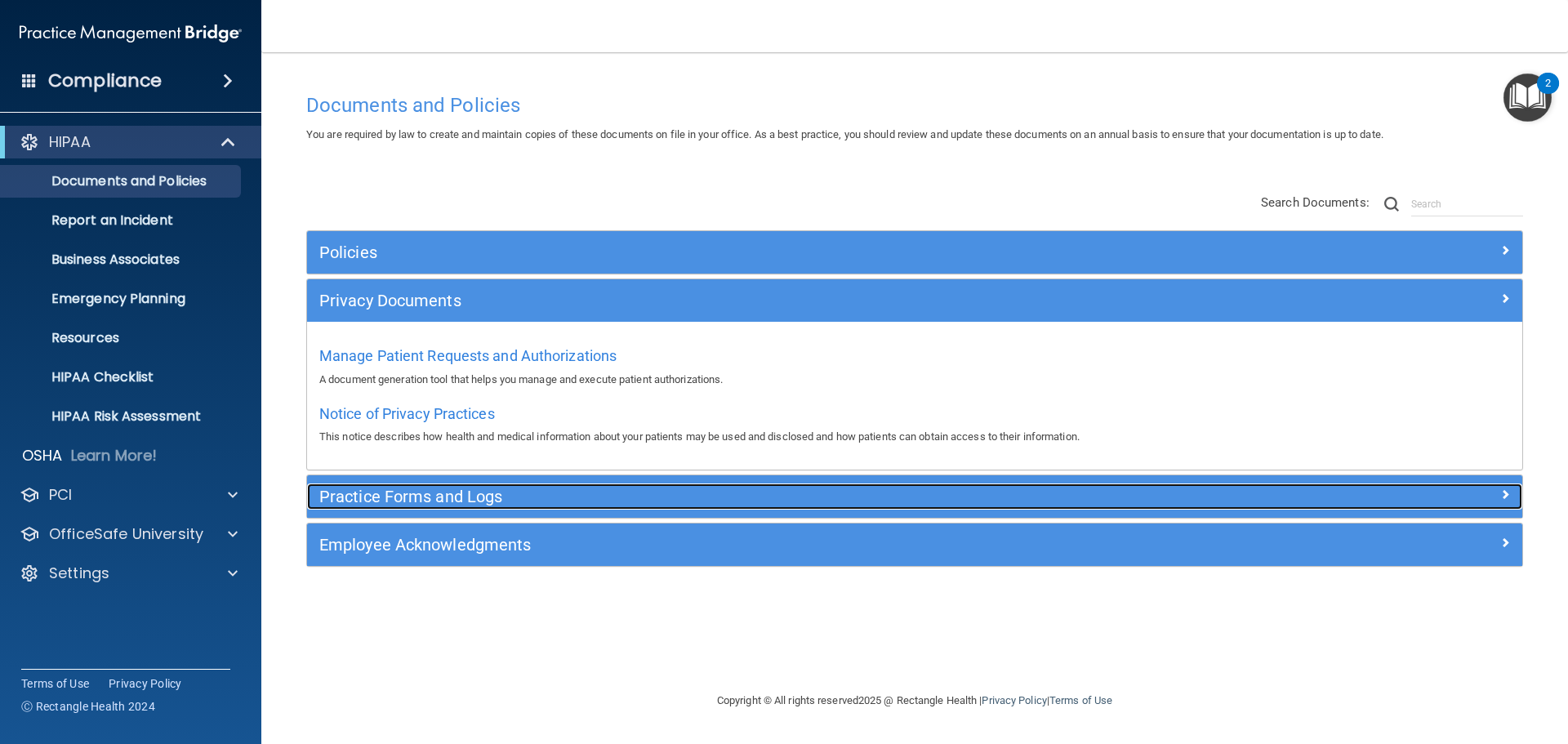
click at [420, 505] on h5 "Practice Forms and Logs" at bounding box center [763, 496] width 887 height 18
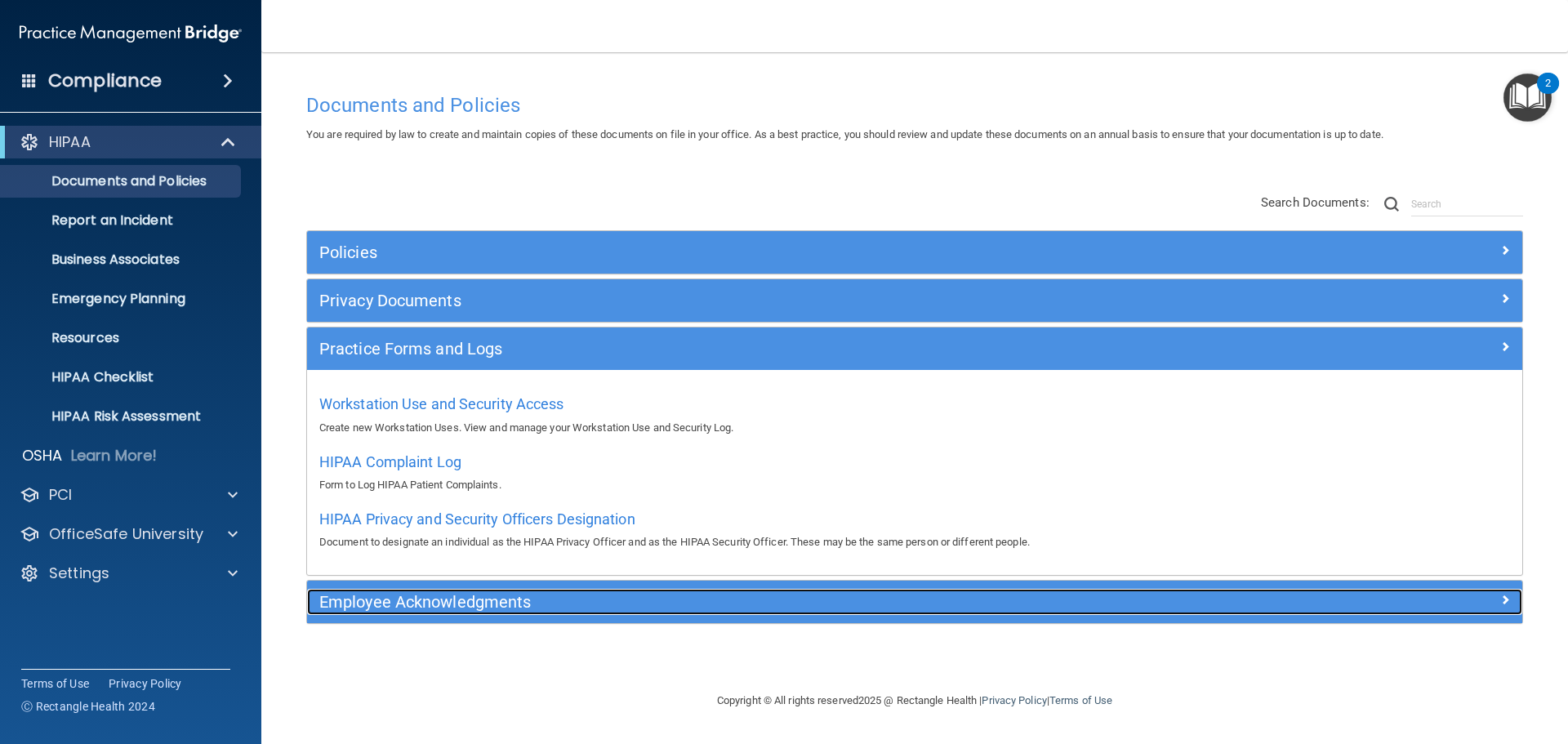
click at [461, 604] on h5 "Employee Acknowledgments" at bounding box center [763, 602] width 887 height 18
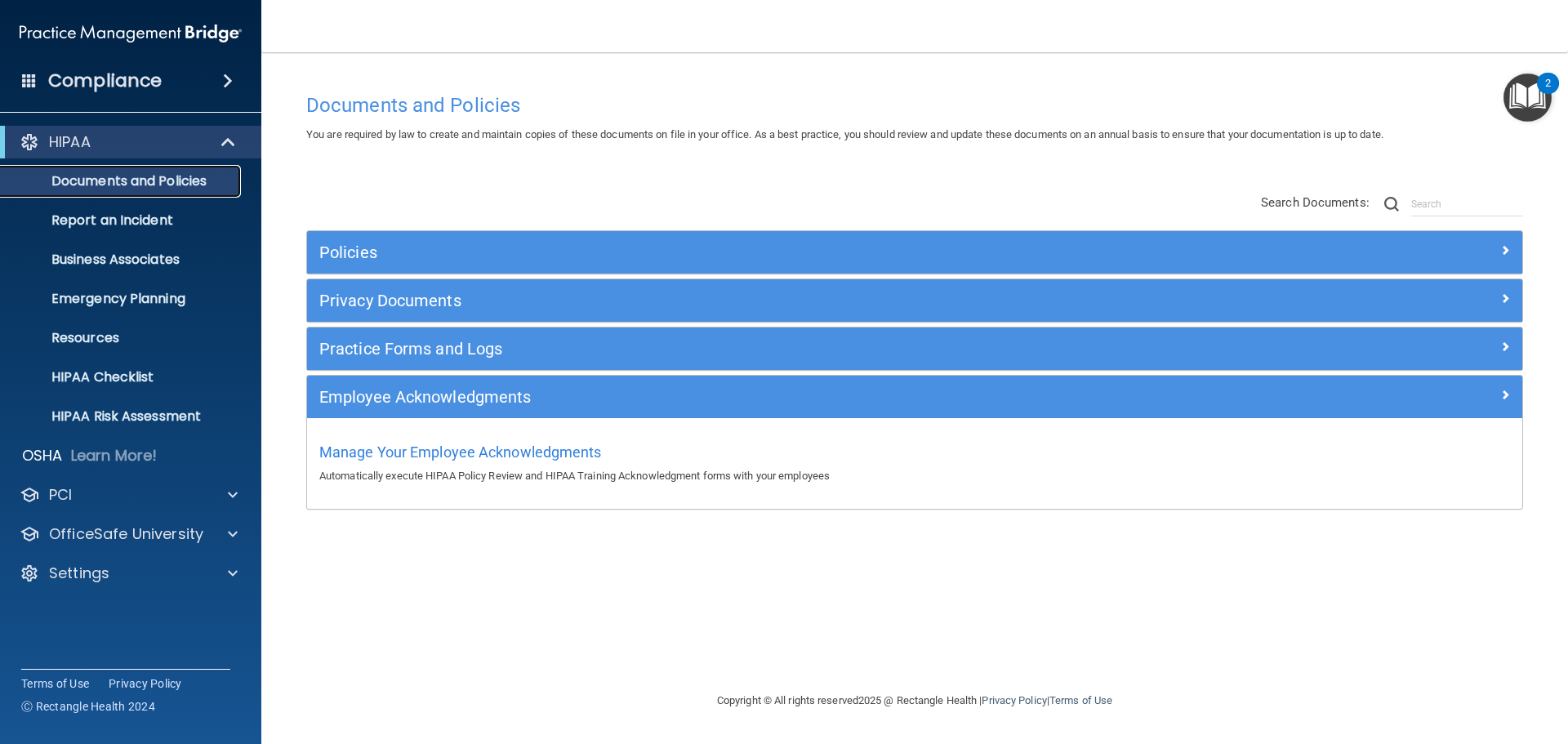
click at [131, 184] on p "Documents and Policies" at bounding box center [122, 181] width 223 height 16
click at [131, 212] on p "Report an Incident" at bounding box center [122, 220] width 223 height 16
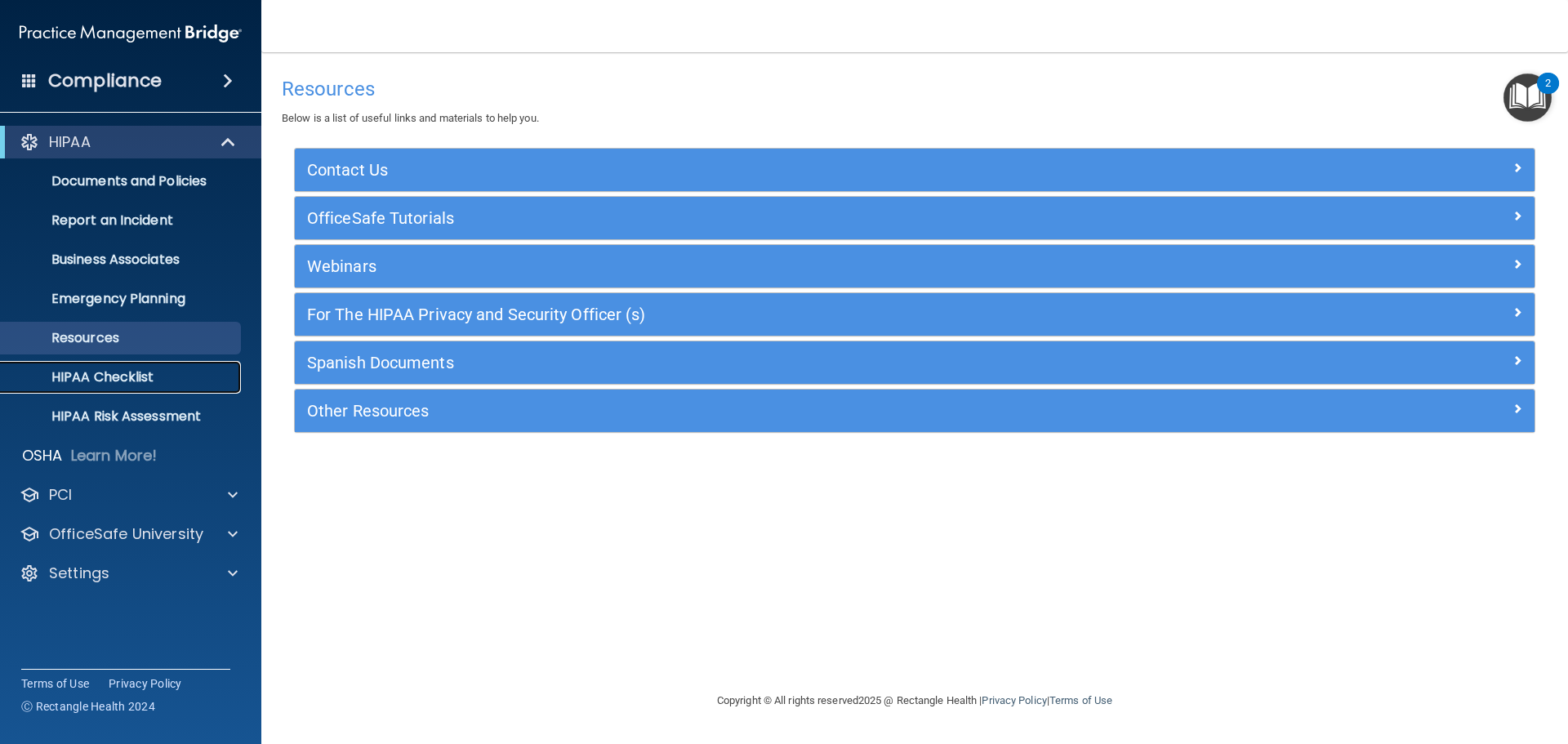
click at [122, 372] on p "HIPAA Checklist" at bounding box center [122, 377] width 223 height 16
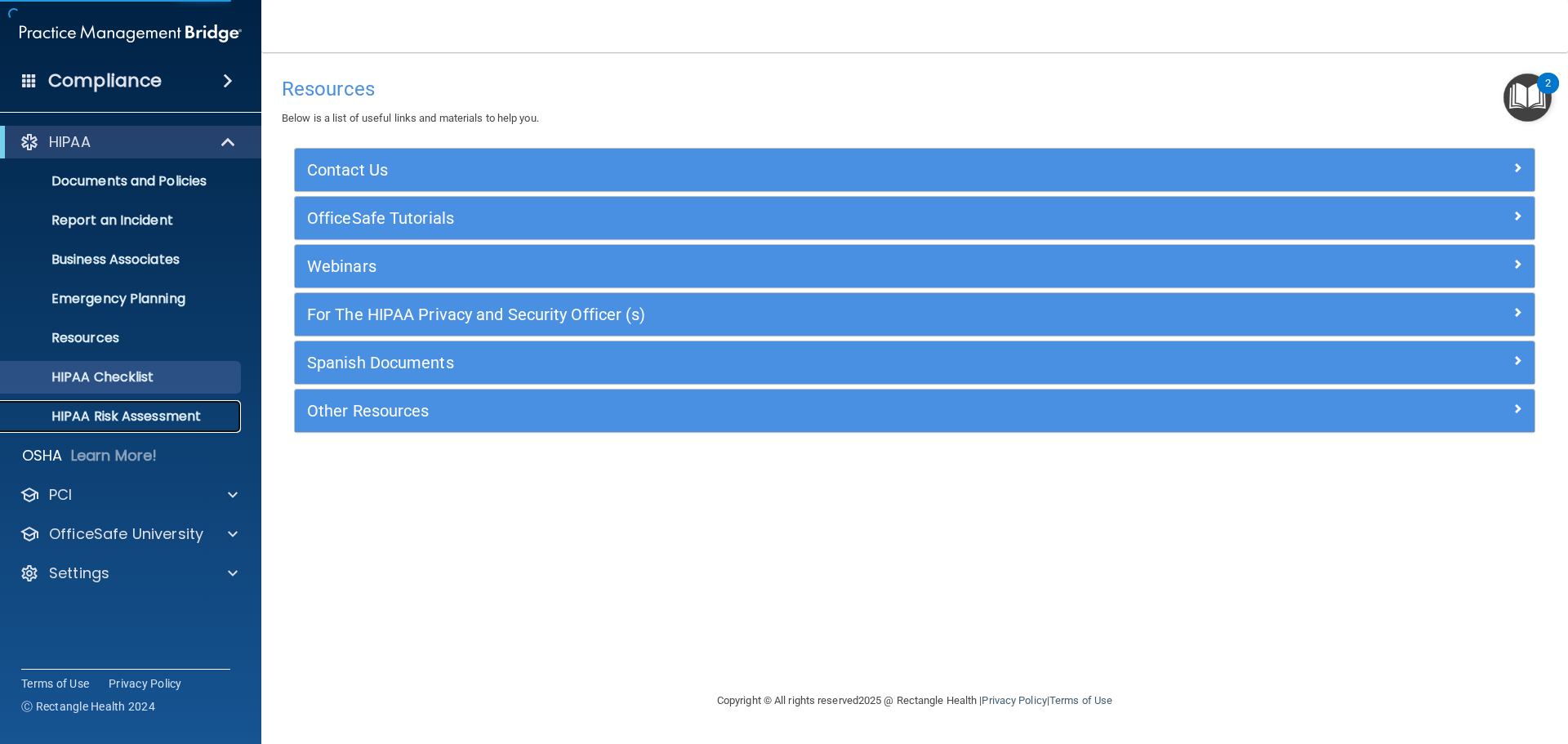
click at [127, 424] on p "HIPAA Risk Assessment" at bounding box center [122, 416] width 223 height 16
